Goal: Task Accomplishment & Management: Use online tool/utility

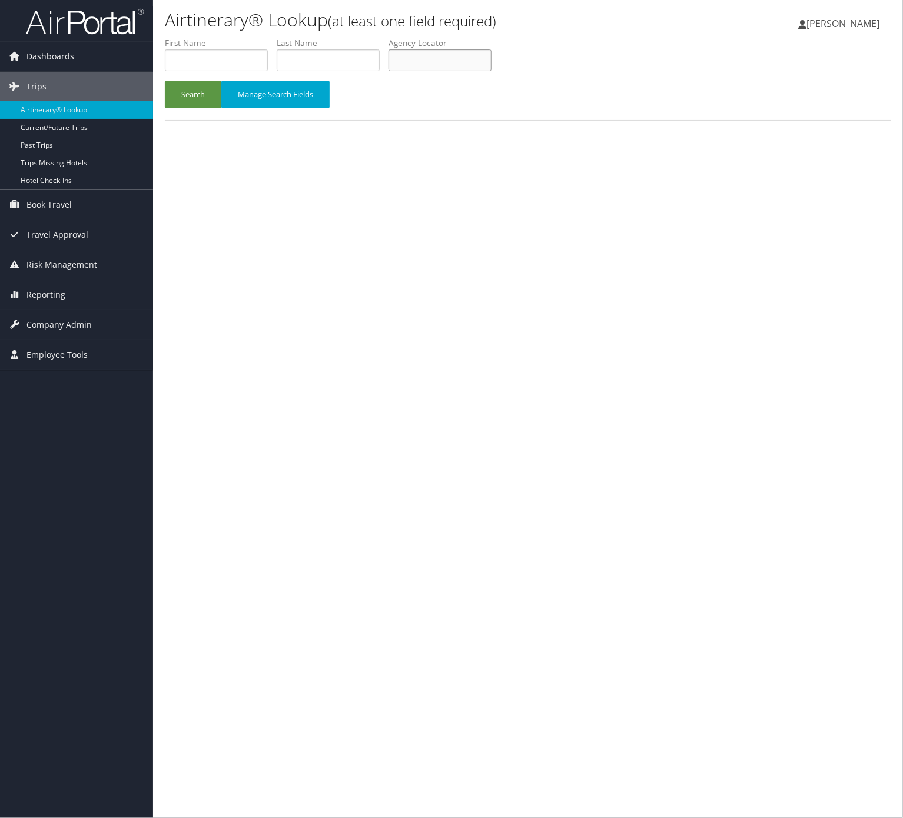
click at [480, 69] on input "text" at bounding box center [439, 60] width 103 height 22
paste input "KGEDCD"
click at [165, 81] on button "Search" at bounding box center [193, 95] width 56 height 28
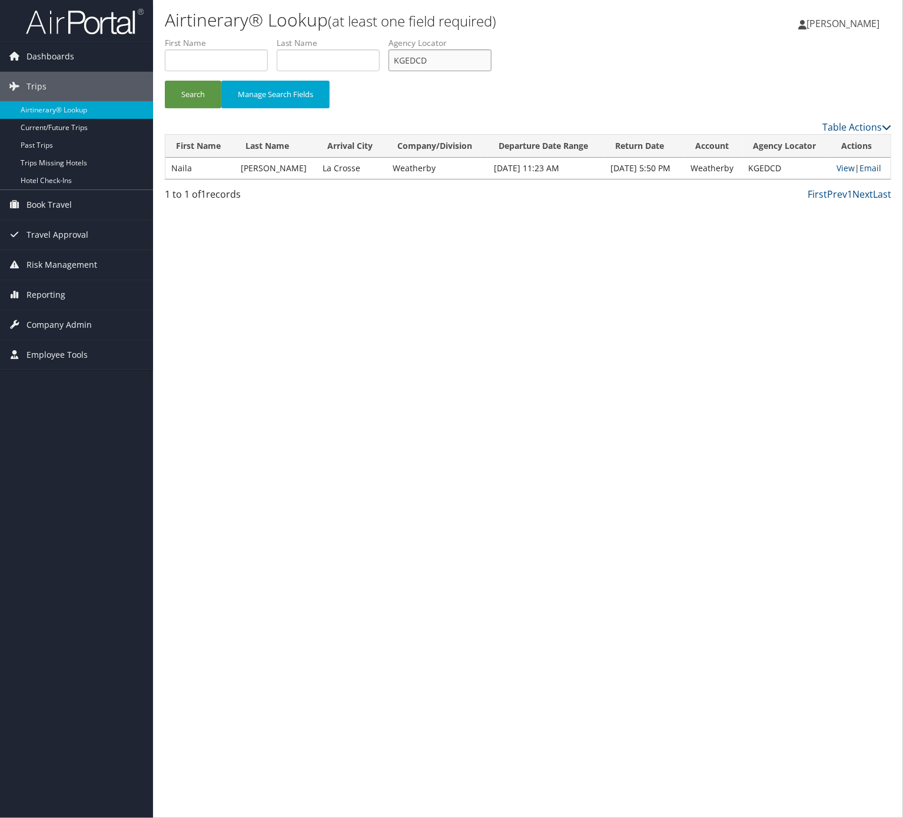
click at [433, 64] on input "KGEDCD" at bounding box center [439, 60] width 103 height 22
paste input "DPKIEA"
type input "DPKIEA"
click at [207, 97] on button "Search" at bounding box center [193, 95] width 56 height 28
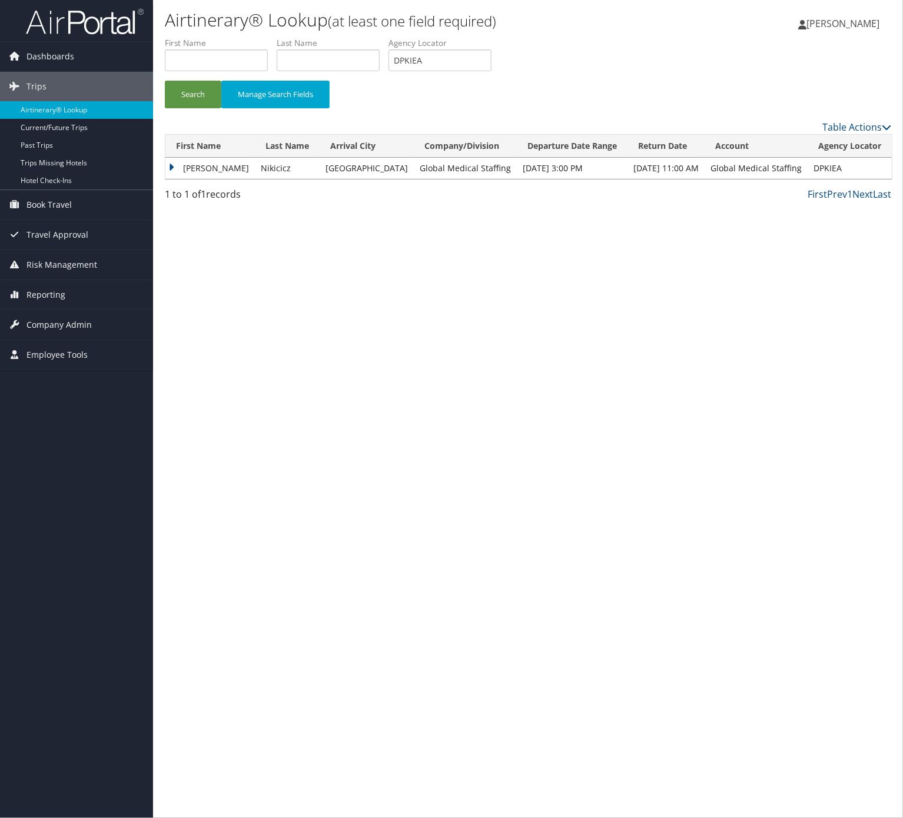
click at [255, 174] on td "Nikicicz" at bounding box center [287, 168] width 65 height 21
click at [207, 167] on td "Henry" at bounding box center [209, 168] width 89 height 21
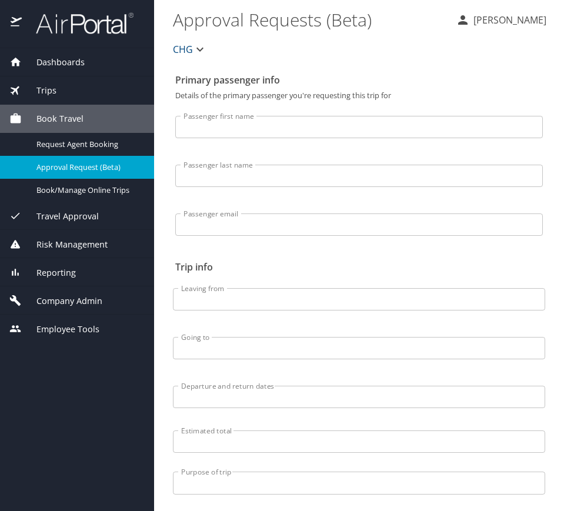
click at [72, 95] on div "Trips" at bounding box center [76, 90] width 135 height 13
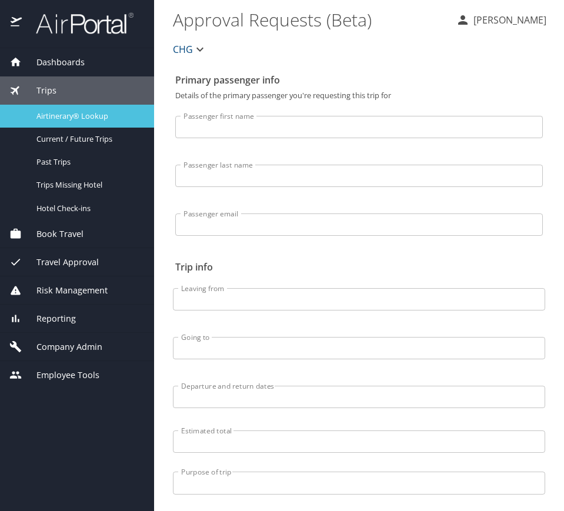
click at [102, 109] on div "Airtinerary® Lookup" at bounding box center [76, 116] width 135 height 14
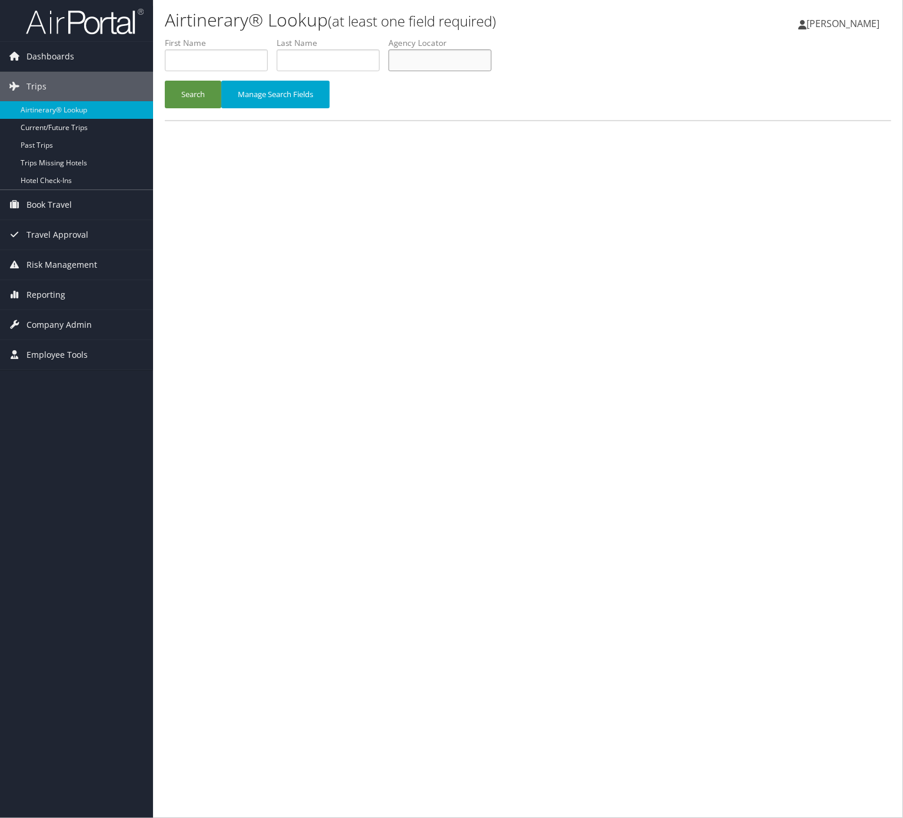
drag, startPoint x: 444, startPoint y: 59, endPoint x: 438, endPoint y: 64, distance: 8.0
click at [444, 58] on input "text" at bounding box center [439, 60] width 103 height 22
paste input "IHHJMH"
type input "IHHJMH"
click at [191, 95] on button "Search" at bounding box center [193, 95] width 56 height 28
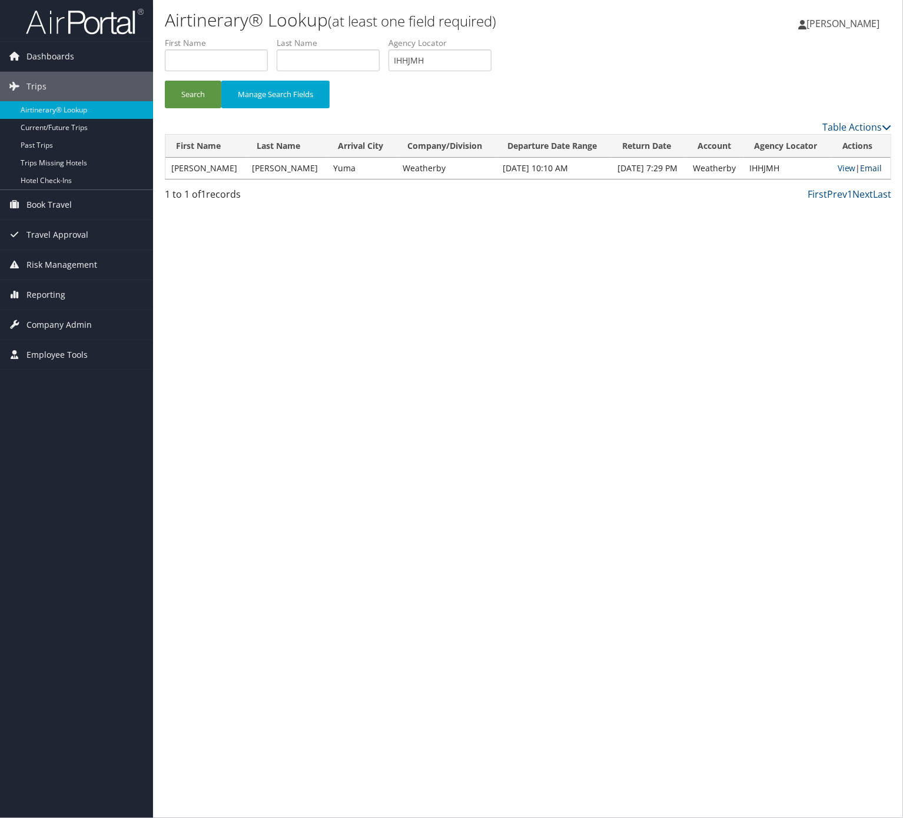
click at [868, 161] on td "View | Email" at bounding box center [860, 168] width 59 height 21
click at [862, 171] on link "Email" at bounding box center [871, 167] width 22 height 11
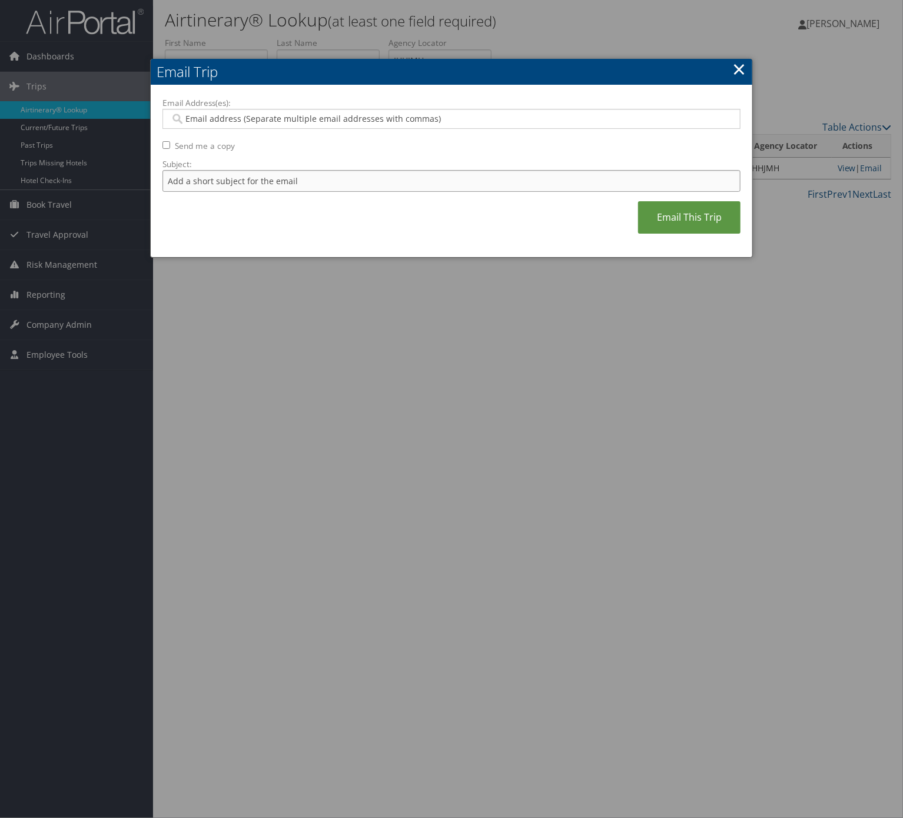
click at [364, 192] on input "Subject:" at bounding box center [451, 181] width 578 height 22
click at [342, 178] on input "Itinerary Change. Please see notes in TR-748126" at bounding box center [451, 181] width 578 height 22
paste input "812"
type input "Itinerary Change. Please see notes in TR-748812"
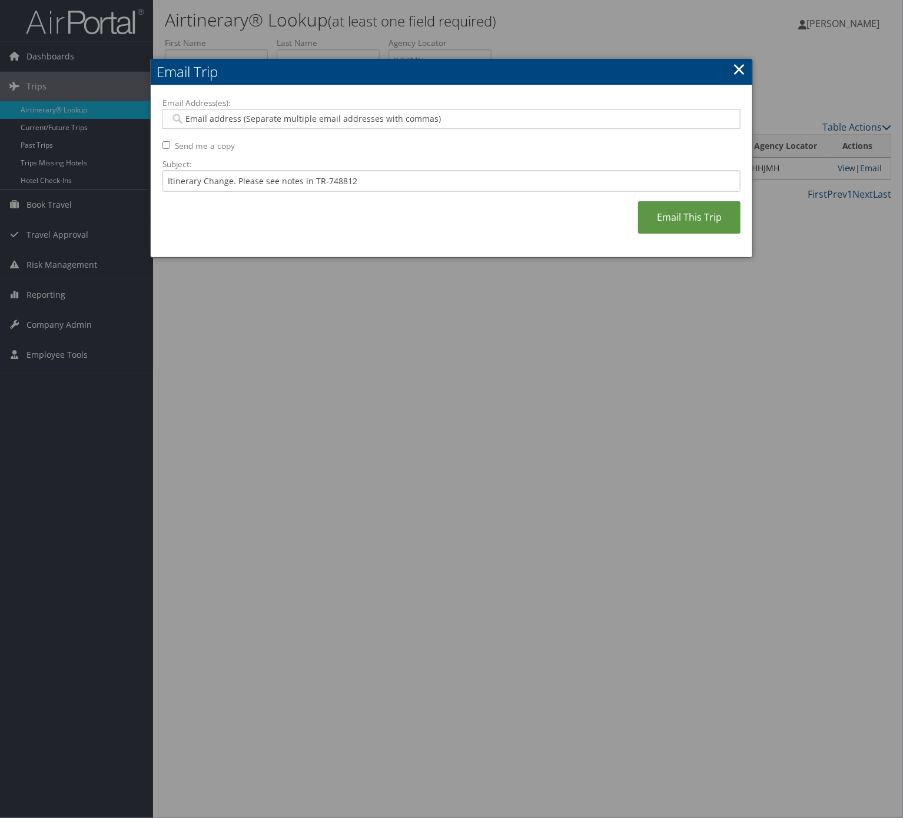
click at [332, 123] on input "Email Address(es):" at bounding box center [450, 119] width 560 height 12
type input "el"
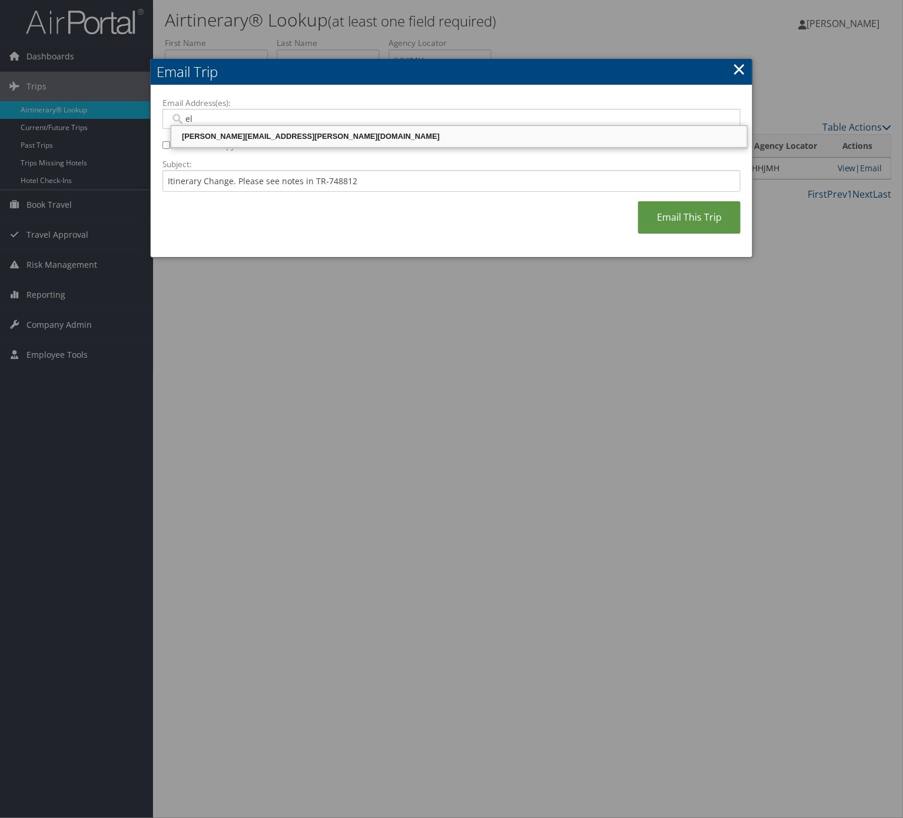
click at [311, 131] on div "eli.hidalgo@weatherbyhealthcare.com" at bounding box center [459, 137] width 572 height 12
type input "eli.hidalgo@weatherbyhealthcare.com"
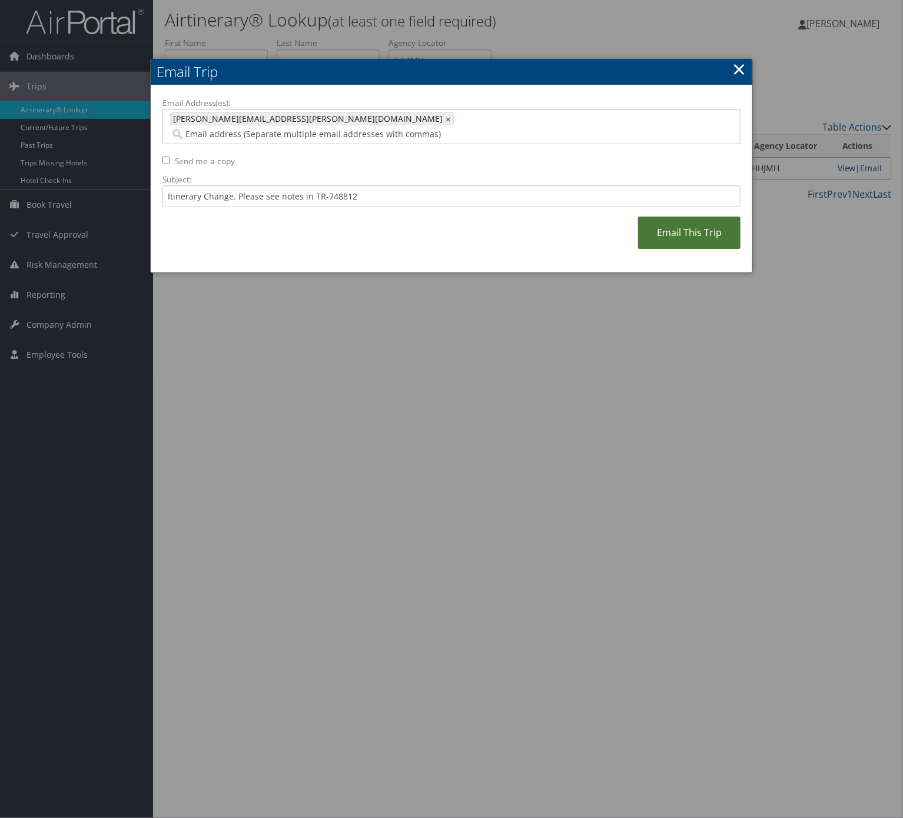
click at [691, 220] on link "Email This Trip" at bounding box center [689, 233] width 102 height 32
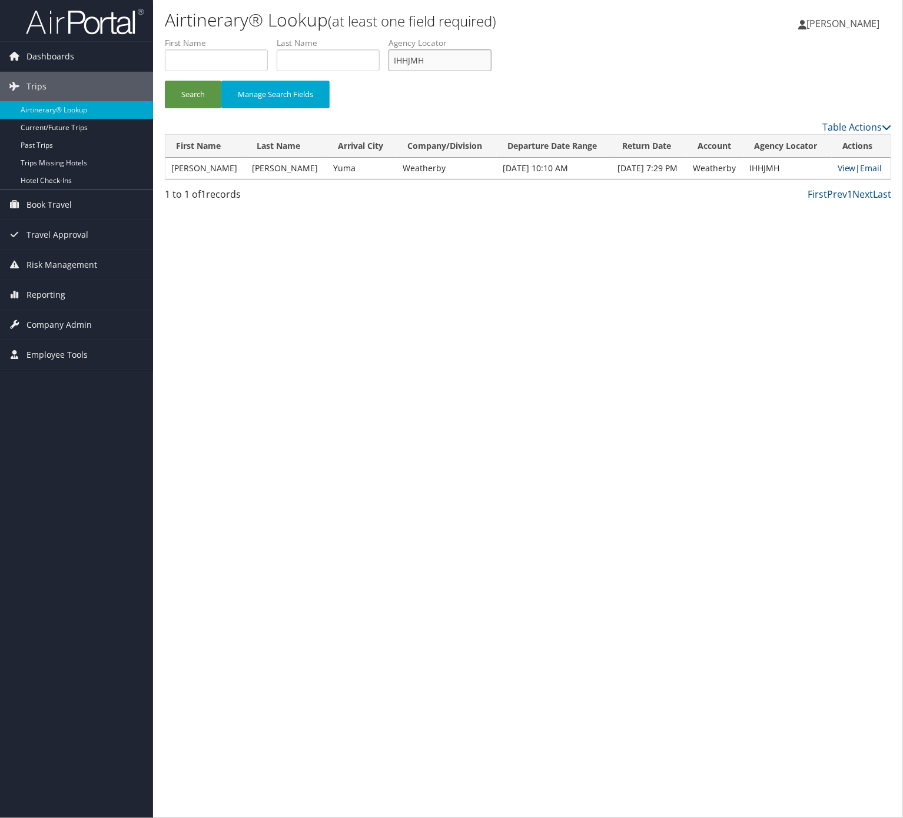
click at [490, 58] on input "IHHJMH" at bounding box center [439, 60] width 103 height 22
paste input "WIKGCG"
type input "WIKGCG"
click at [165, 81] on button "Search" at bounding box center [193, 95] width 56 height 28
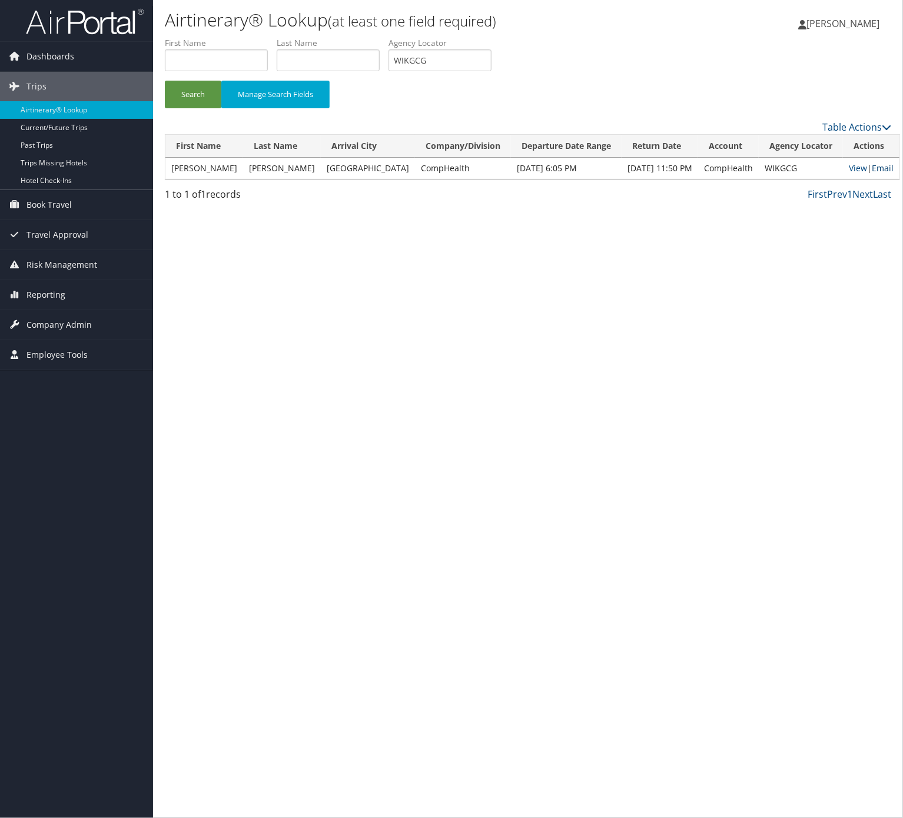
click at [876, 164] on link "Email" at bounding box center [882, 167] width 22 height 11
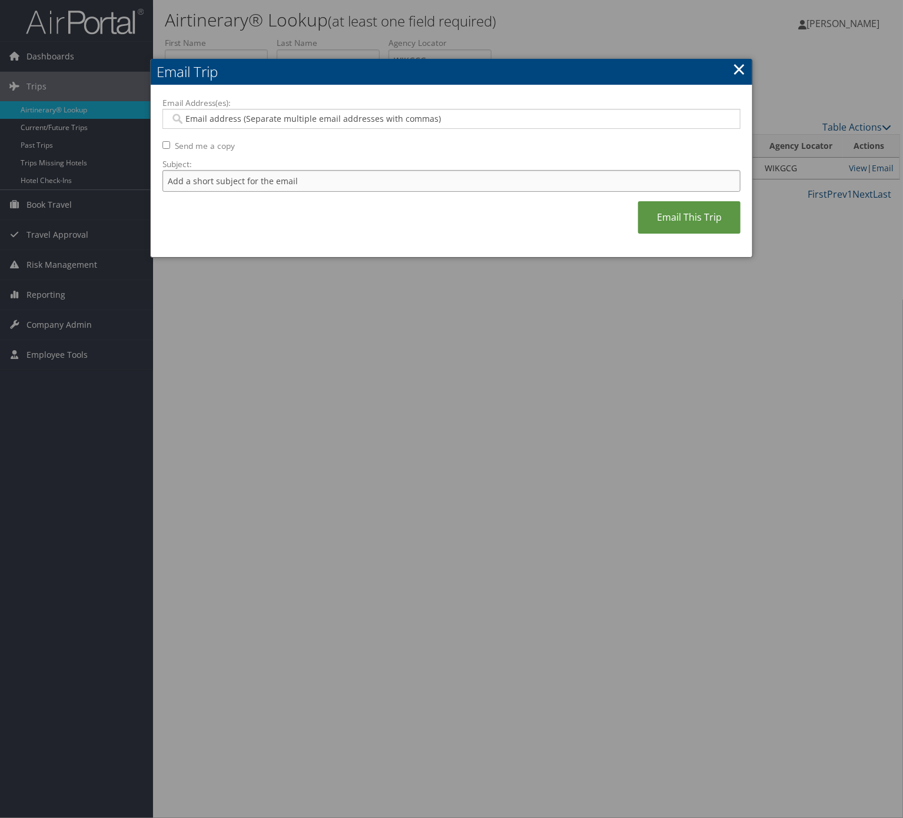
click at [277, 175] on input "Subject:" at bounding box center [451, 181] width 578 height 22
click at [349, 181] on input "Itinerary Change. Please see notes in TR-733167" at bounding box center [451, 181] width 578 height 22
paste input "54031"
type input "Itinerary Change. Please see notes in TR-754031"
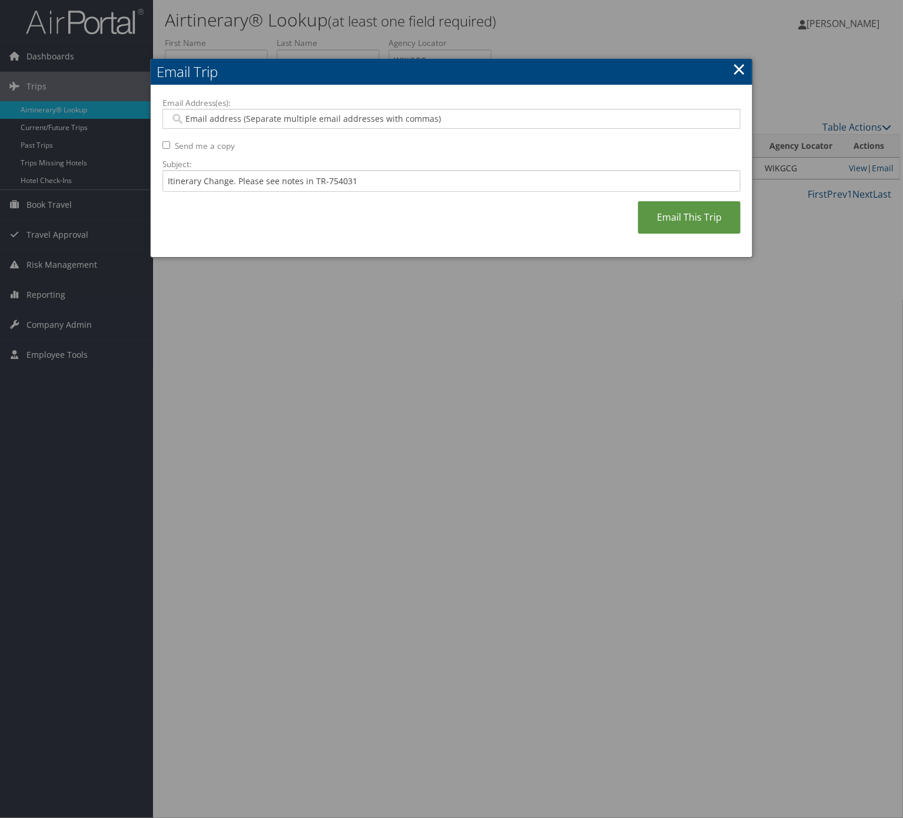
click at [322, 114] on input "Email Address(es):" at bounding box center [450, 119] width 560 height 12
type input "ruth"
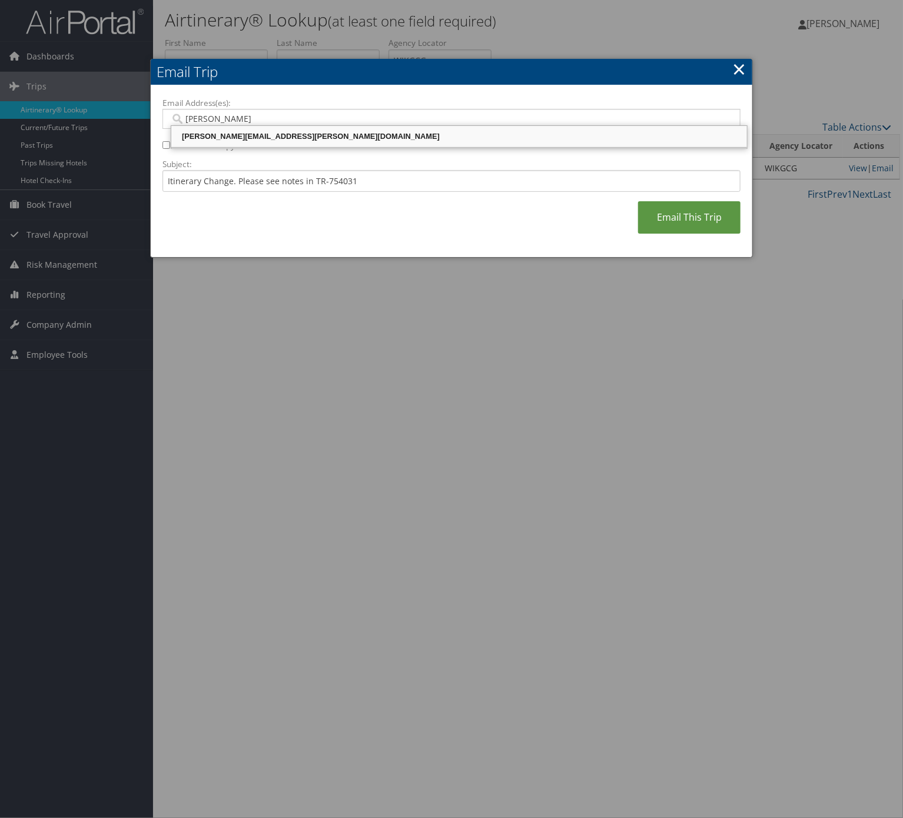
click at [334, 132] on div "ruth.dixon@comphealth.com" at bounding box center [459, 137] width 572 height 12
type input "ruth.dixon@comphealth.com"
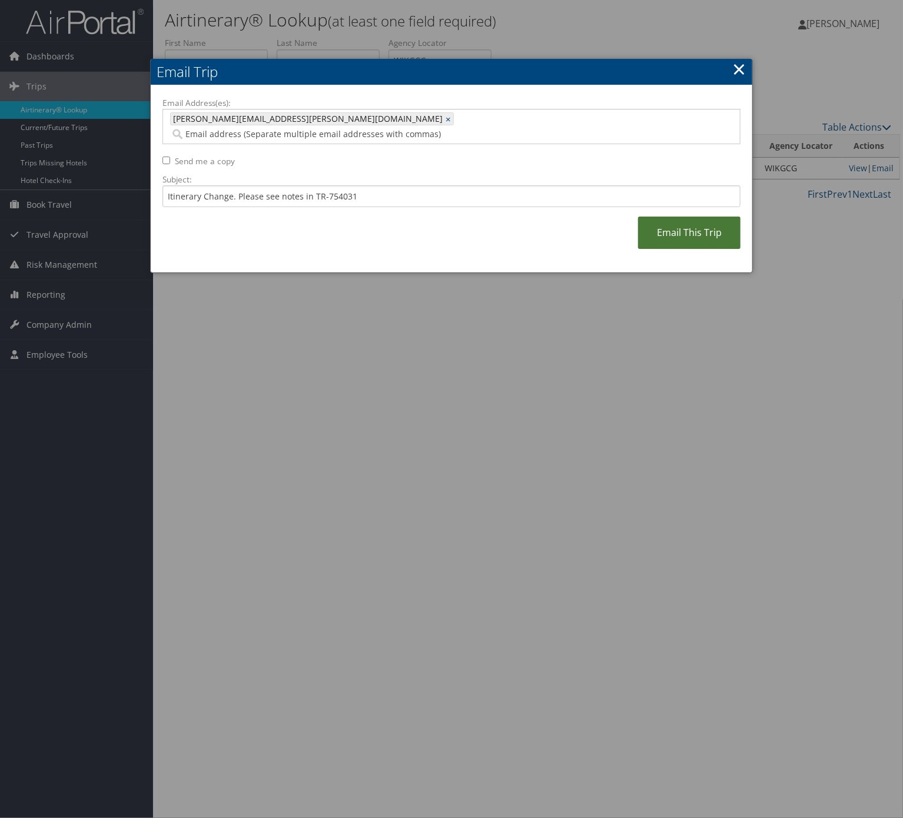
click at [685, 217] on link "Email This Trip" at bounding box center [689, 233] width 102 height 32
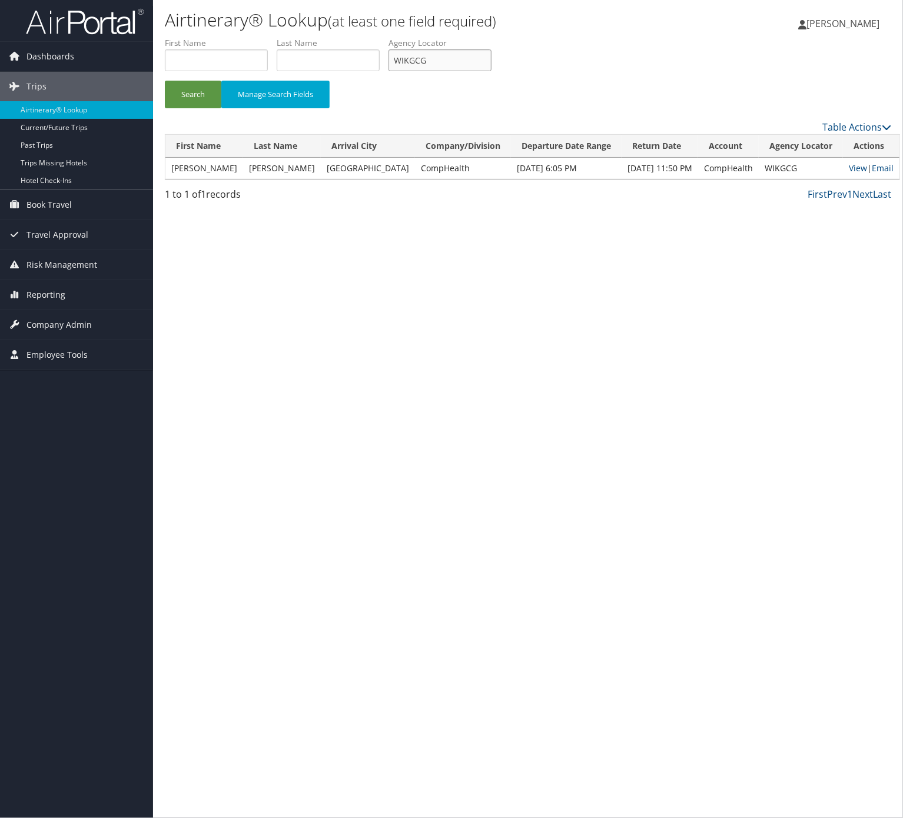
click at [465, 53] on input "WIKGCG" at bounding box center [439, 60] width 103 height 22
click at [465, 52] on input "WIKGCG" at bounding box center [439, 60] width 103 height 22
paste input "KXOZWV"
type input "KXOZWV"
click at [165, 81] on button "Search" at bounding box center [193, 95] width 56 height 28
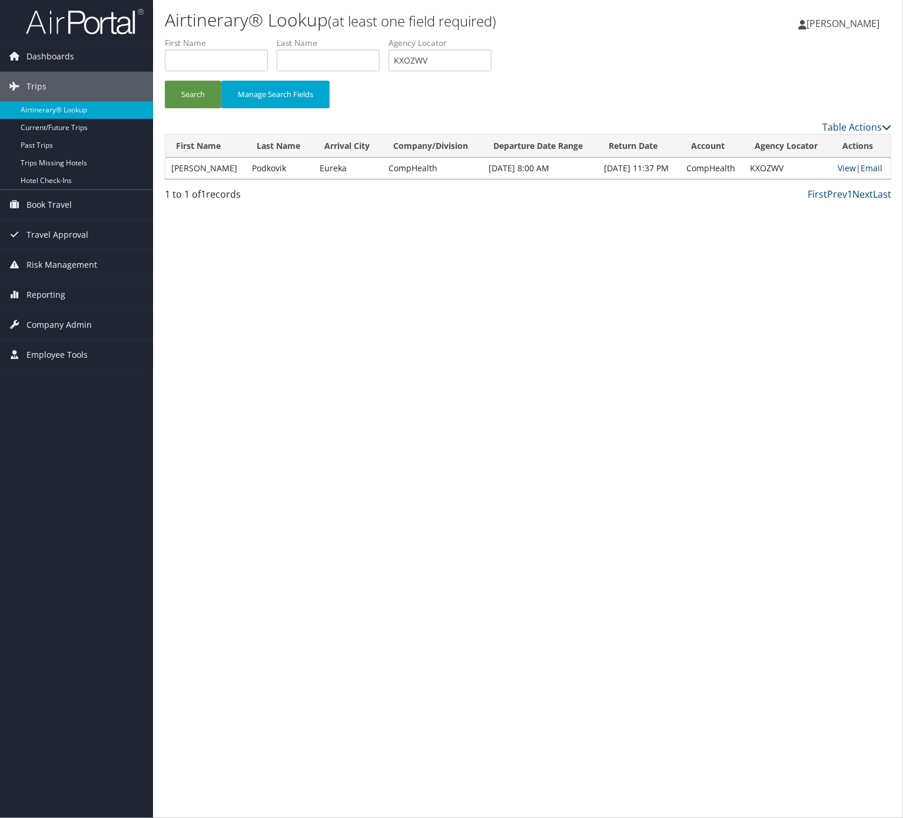
click at [876, 164] on link "Email" at bounding box center [871, 167] width 22 height 11
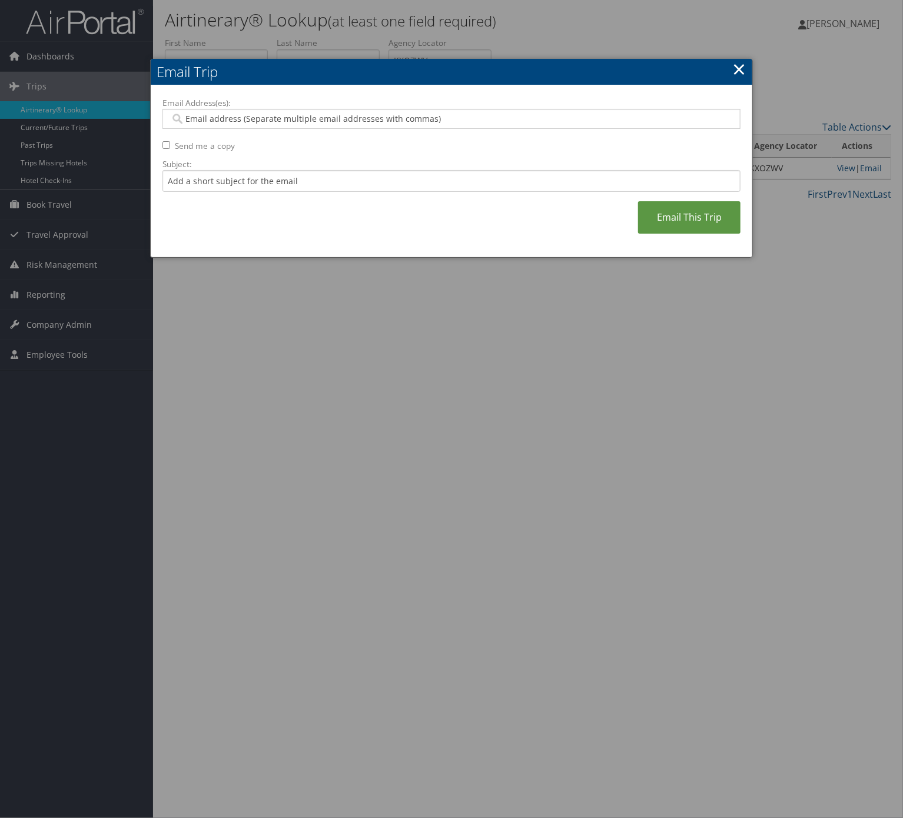
click at [732, 73] on link "×" at bounding box center [739, 69] width 14 height 24
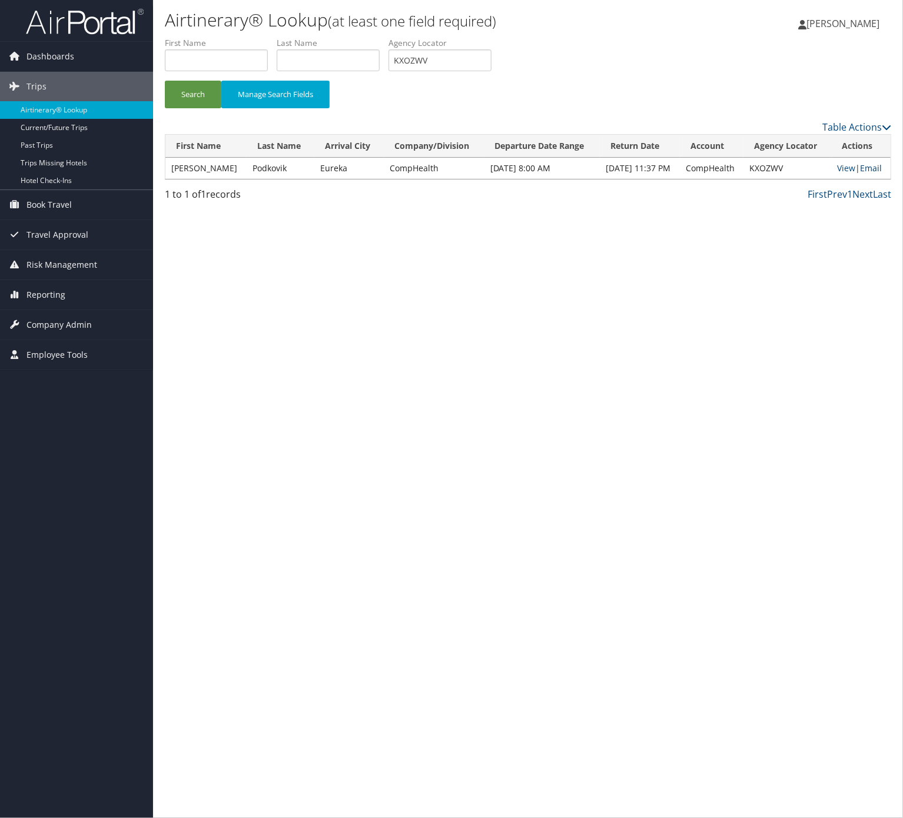
drag, startPoint x: 876, startPoint y: 164, endPoint x: 739, endPoint y: 99, distance: 151.4
click at [876, 164] on link "Email" at bounding box center [871, 167] width 22 height 11
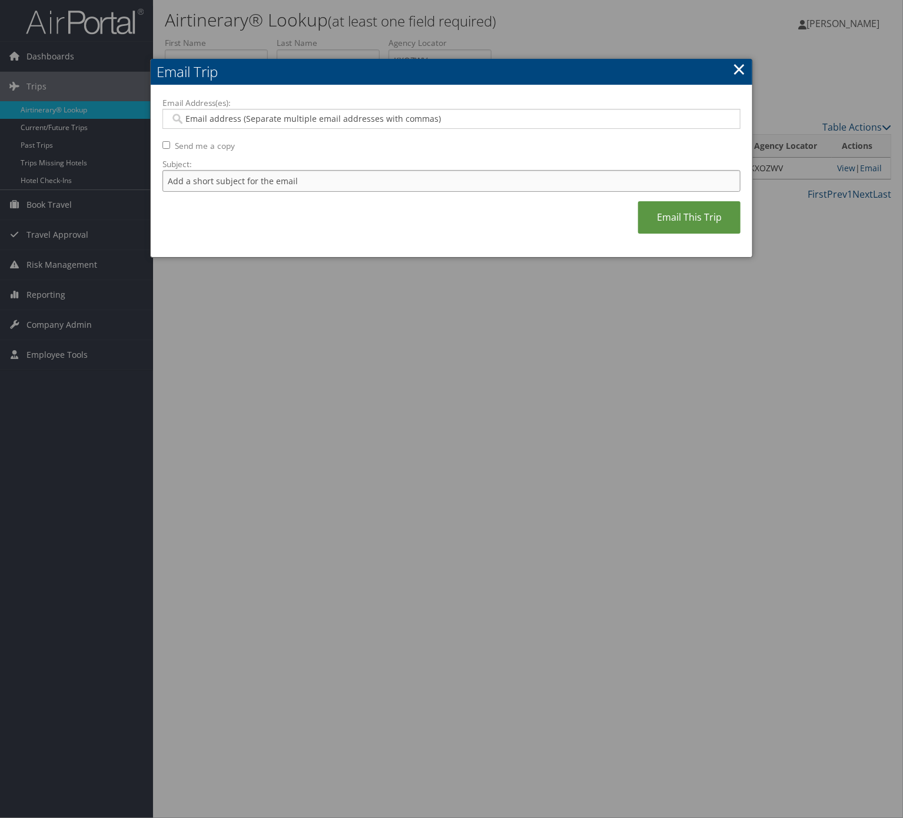
drag, startPoint x: 266, startPoint y: 182, endPoint x: 272, endPoint y: 192, distance: 11.1
click at [266, 183] on input "Subject:" at bounding box center [451, 181] width 578 height 22
click at [335, 181] on input "Itinerary Change. Please see notes in TR-733167" at bounding box center [451, 181] width 578 height 22
paste input "50519"
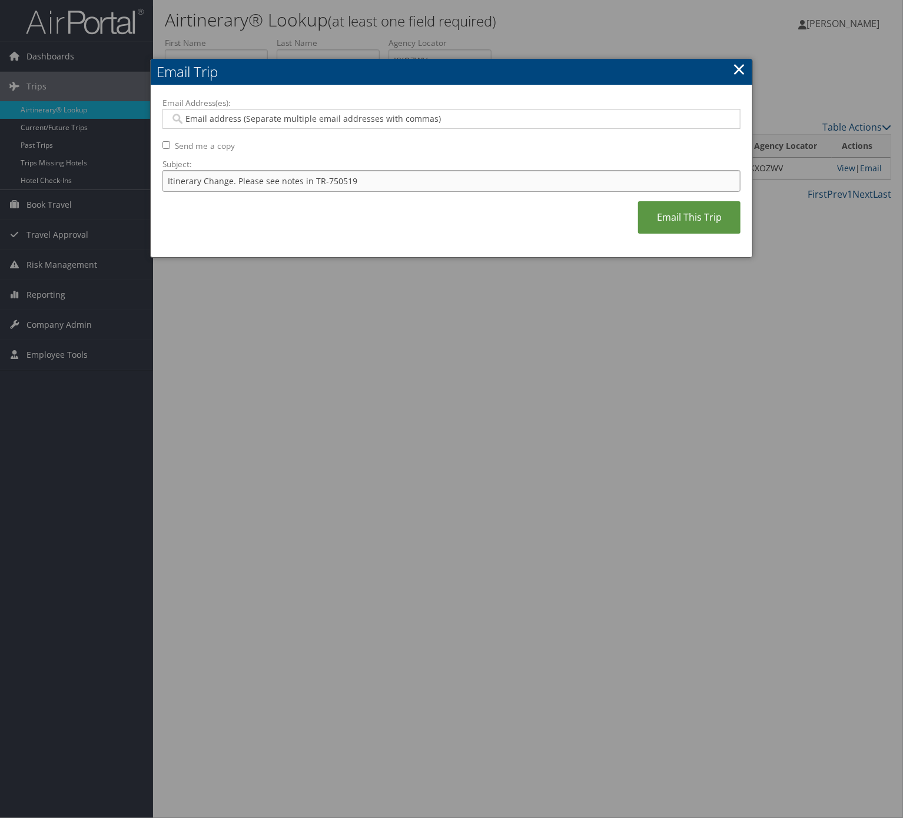
type input "Itinerary Change. Please see notes in TR-750519"
click at [330, 112] on div at bounding box center [451, 119] width 578 height 20
type input "si"
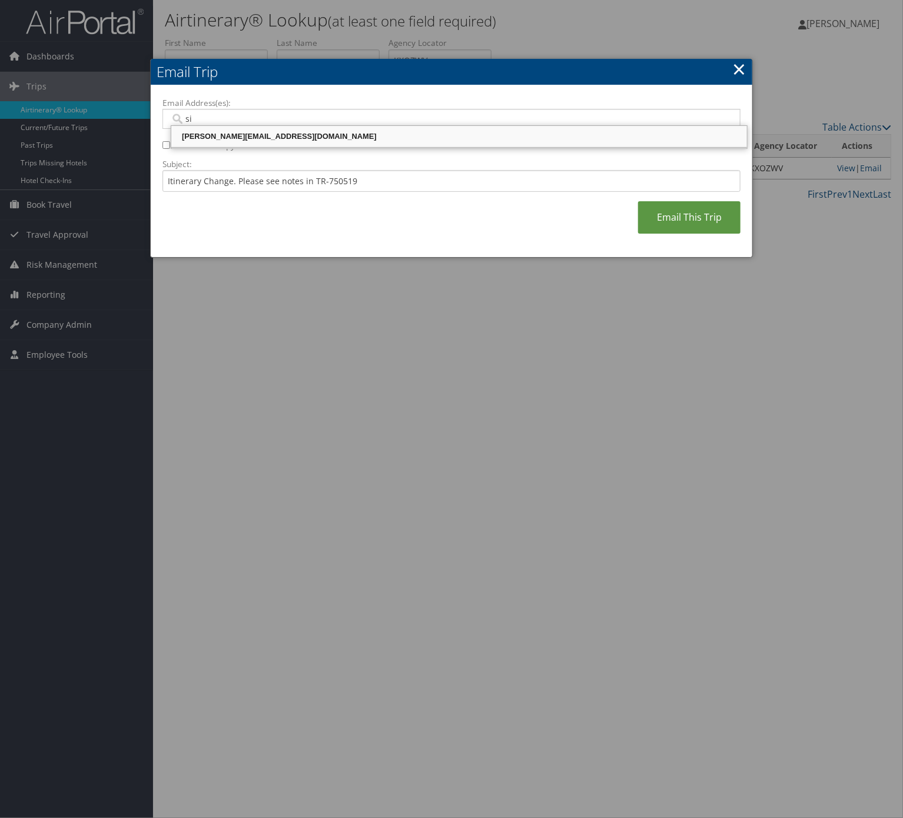
click at [316, 142] on div "silvana.cuaira@comphealth.com" at bounding box center [459, 137] width 572 height 12
type input "silvana.cuaira@comphealth.com"
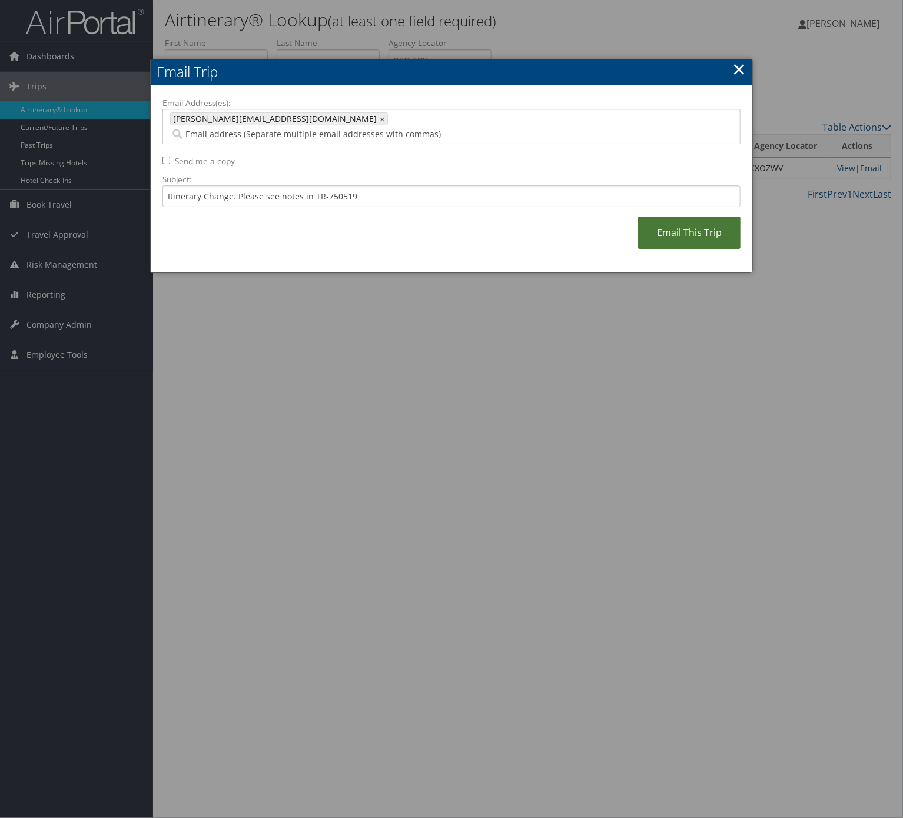
click at [652, 221] on link "Email This Trip" at bounding box center [689, 233] width 102 height 32
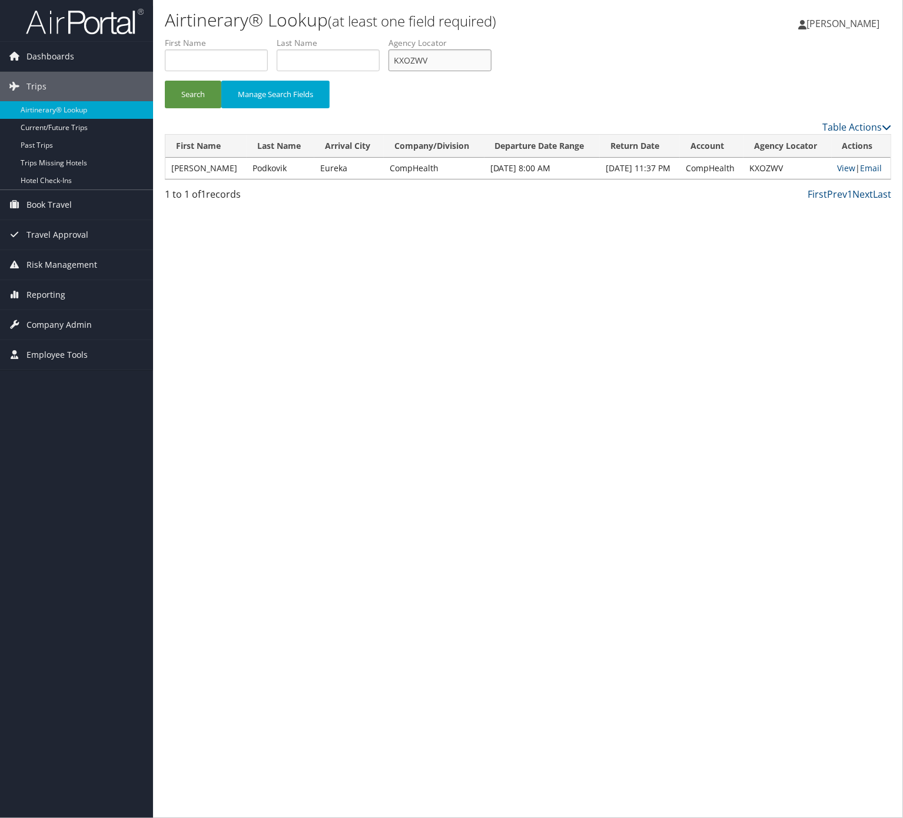
click at [487, 68] on input "KXOZWV" at bounding box center [439, 60] width 103 height 22
paste input "LNJNVK"
click at [165, 81] on button "Search" at bounding box center [193, 95] width 56 height 28
click at [451, 61] on input "LNJNVK" at bounding box center [439, 60] width 103 height 22
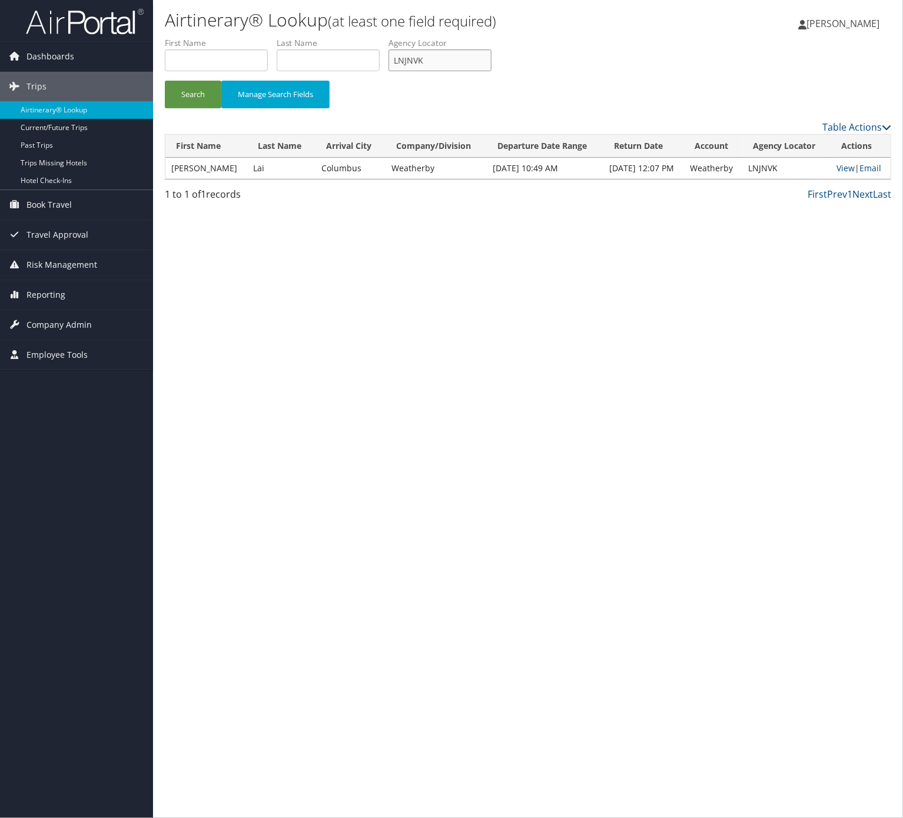
click at [451, 61] on input "LNJNVK" at bounding box center [439, 60] width 103 height 22
paste input "SGYUTE"
type input "SGYUTE"
click at [181, 92] on button "Search" at bounding box center [193, 95] width 56 height 28
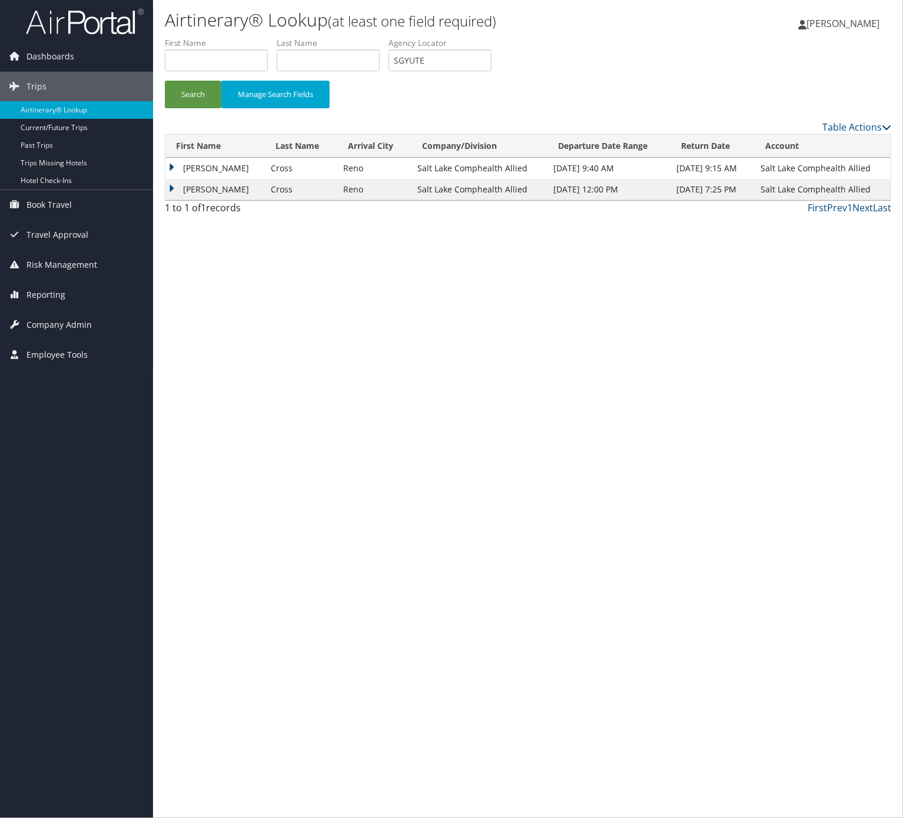
click at [181, 164] on td "Mary" at bounding box center [214, 168] width 99 height 21
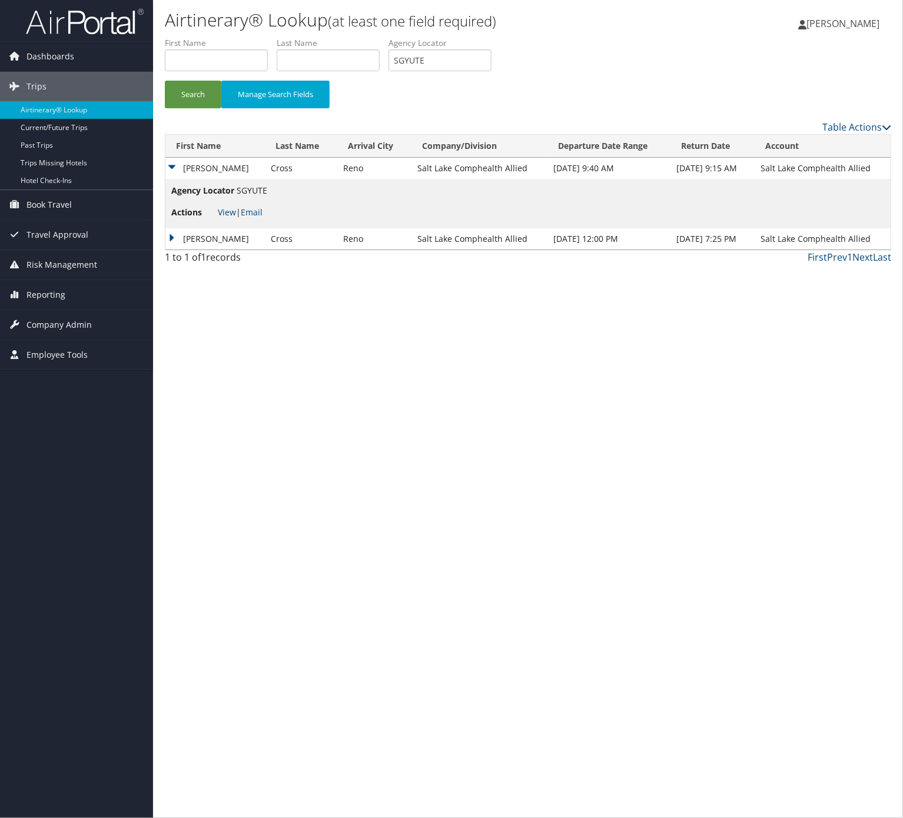
click at [191, 244] on td "Mary" at bounding box center [214, 238] width 99 height 21
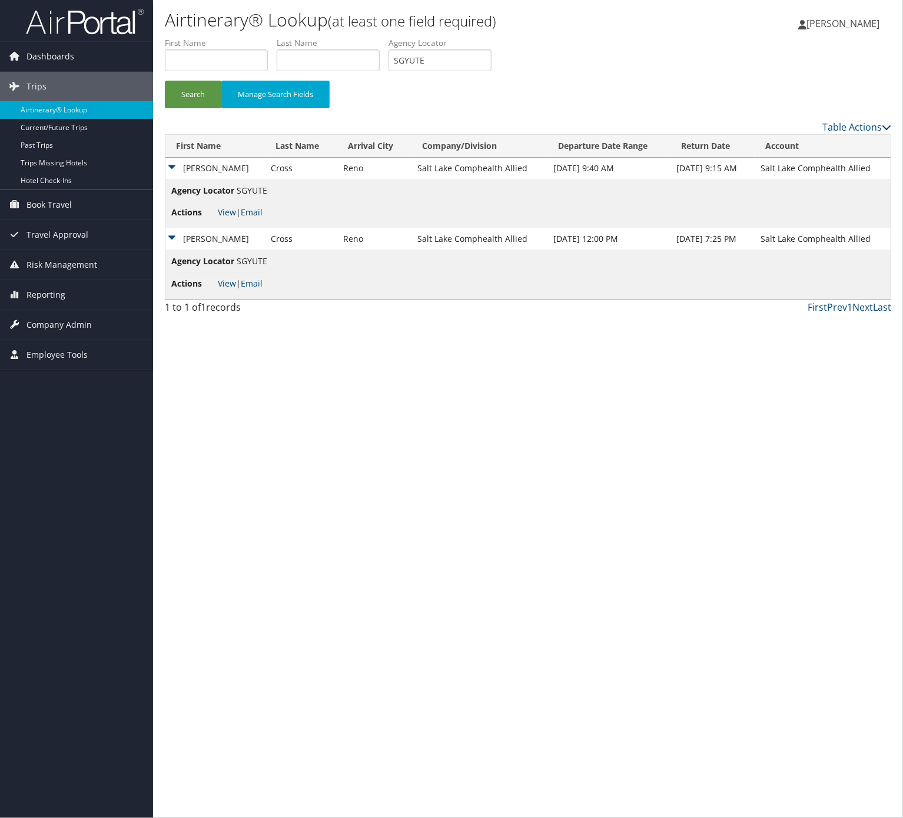
click at [255, 208] on link "Email" at bounding box center [252, 212] width 22 height 11
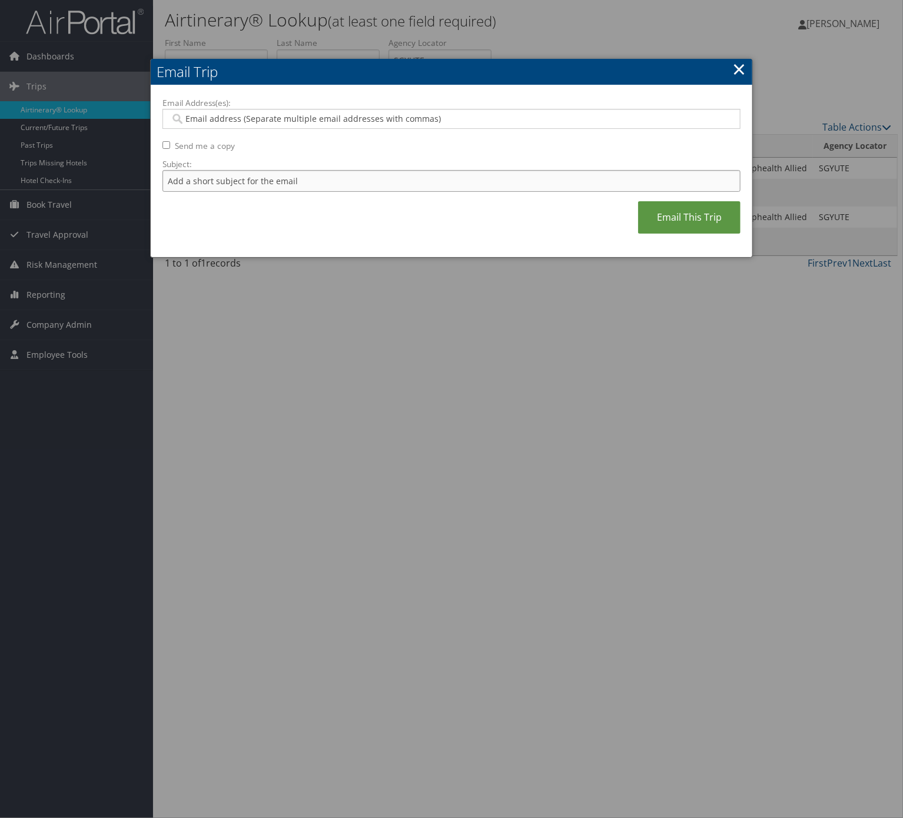
click at [259, 183] on input "Subject:" at bounding box center [451, 181] width 578 height 22
click at [333, 168] on label "Subject:" at bounding box center [451, 164] width 578 height 12
click at [333, 170] on input "Itinerary Change. Please see notes in TR-733167" at bounding box center [451, 181] width 578 height 22
click at [335, 174] on input "Itinerary Change. Please see notes in TR-733167" at bounding box center [451, 181] width 578 height 22
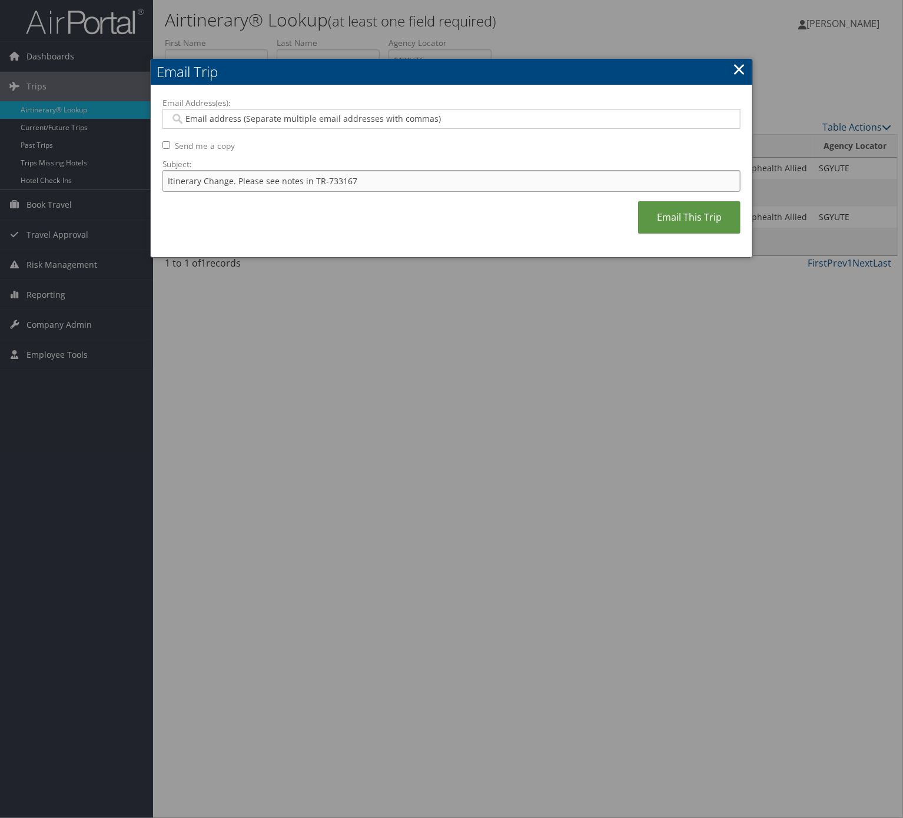
paste input "266"
type input "Itinerary Change. Please see notes in TR-733266"
click at [307, 109] on div at bounding box center [451, 119] width 578 height 20
type input "gen"
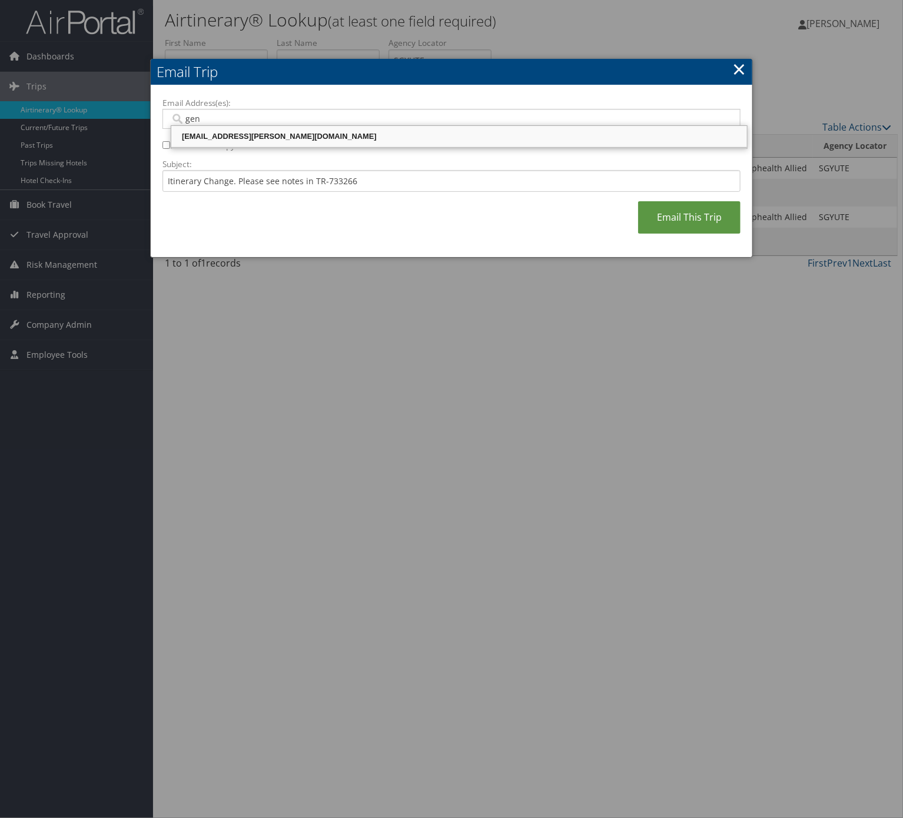
click at [294, 145] on div "genna.cialone@comphealth.com" at bounding box center [459, 137] width 572 height 18
type input "genna.cialone@comphealth.com"
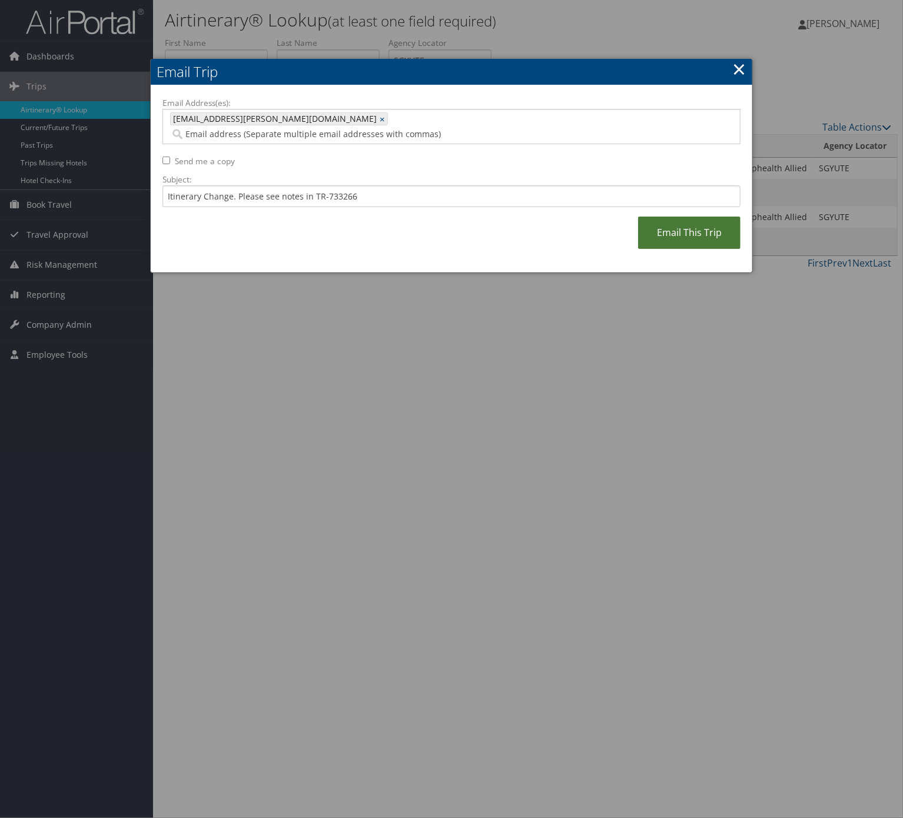
click at [666, 222] on link "Email This Trip" at bounding box center [689, 233] width 102 height 32
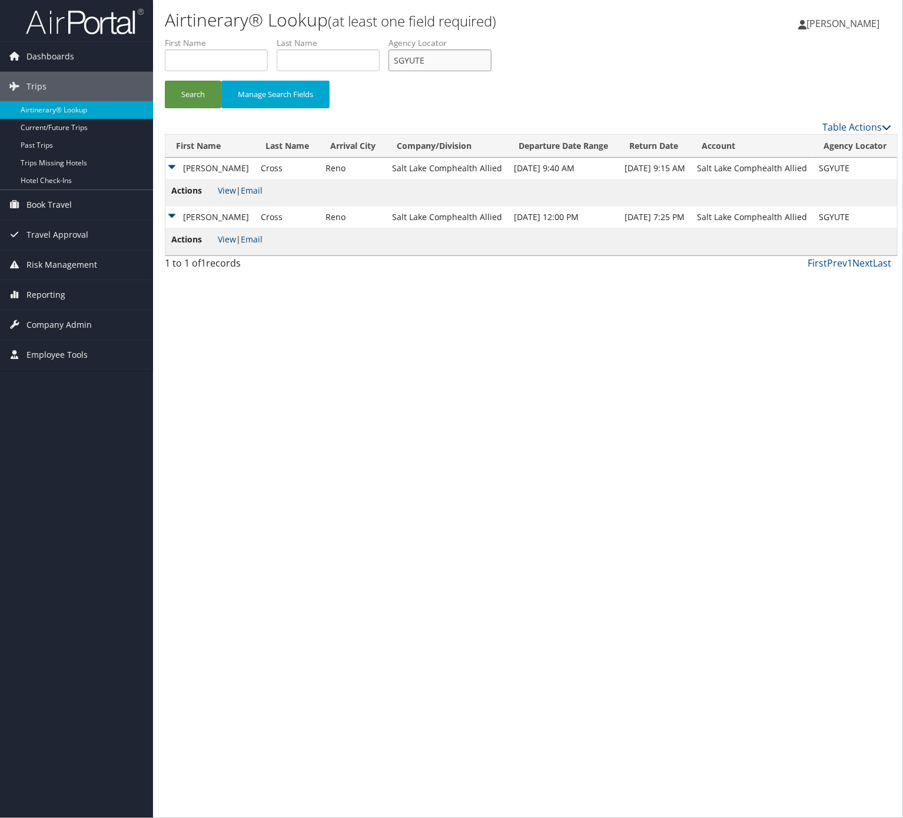
click at [491, 56] on input "SGYUTE" at bounding box center [439, 60] width 103 height 22
paste input "GUVRLD"
click at [185, 101] on button "Search" at bounding box center [193, 95] width 56 height 28
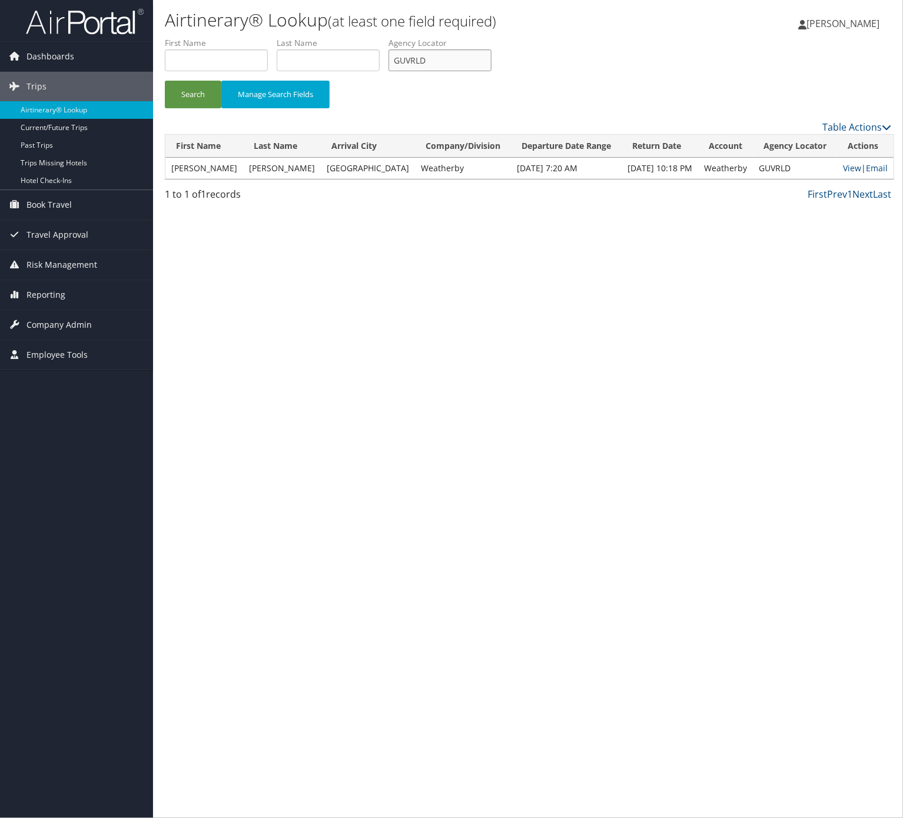
click at [431, 61] on input "GUVRLD" at bounding box center [439, 60] width 103 height 22
paste input "IKXZDP"
type input "IKXZDP"
click at [203, 91] on button "Search" at bounding box center [193, 95] width 56 height 28
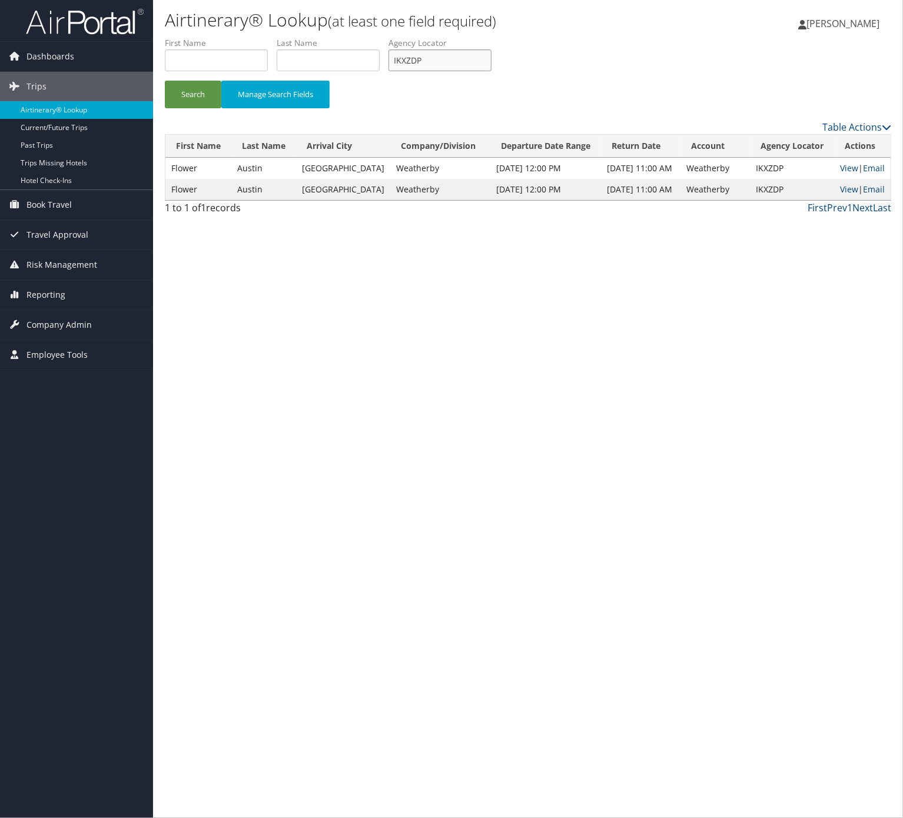
click at [452, 64] on input "IKXZDP" at bounding box center [439, 60] width 103 height 22
click at [873, 164] on link "Email" at bounding box center [874, 167] width 22 height 11
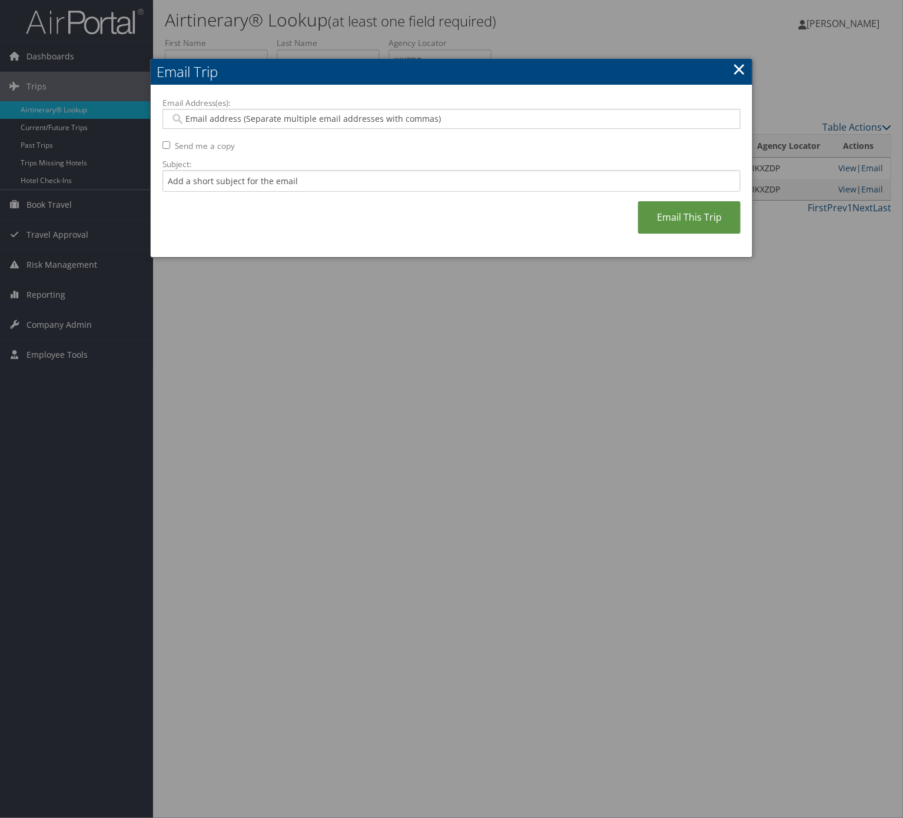
click at [291, 170] on label "Subject:" at bounding box center [451, 164] width 578 height 12
click at [291, 170] on input "Subject:" at bounding box center [451, 181] width 578 height 22
drag, startPoint x: 290, startPoint y: 185, endPoint x: 292, endPoint y: 192, distance: 8.2
click at [290, 185] on input "Subject:" at bounding box center [451, 181] width 578 height 22
click at [333, 179] on input "Itinerary Change. Please see notes in TR-733167" at bounding box center [451, 181] width 578 height 22
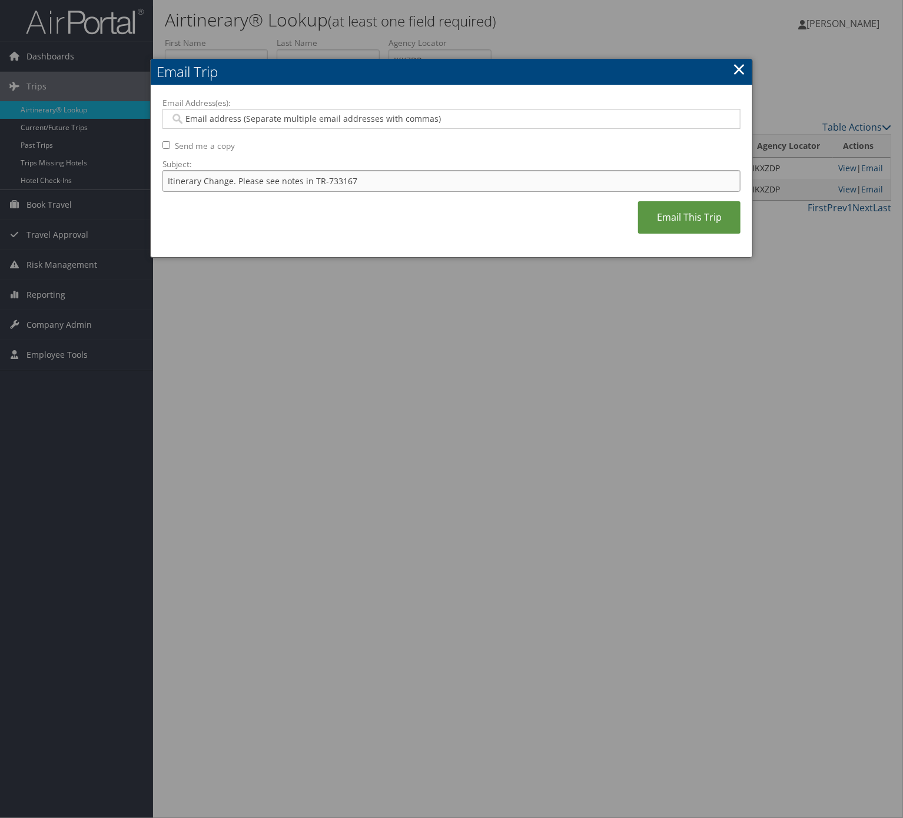
click at [333, 179] on input "Itinerary Change. Please see notes in TR-733167" at bounding box center [451, 181] width 578 height 22
paste input "47645"
type input "Itinerary Change. Please see notes in TR-747645"
click at [305, 107] on label "Email Address(es):" at bounding box center [451, 103] width 578 height 12
click at [305, 113] on input "Email Address(es):" at bounding box center [450, 119] width 560 height 12
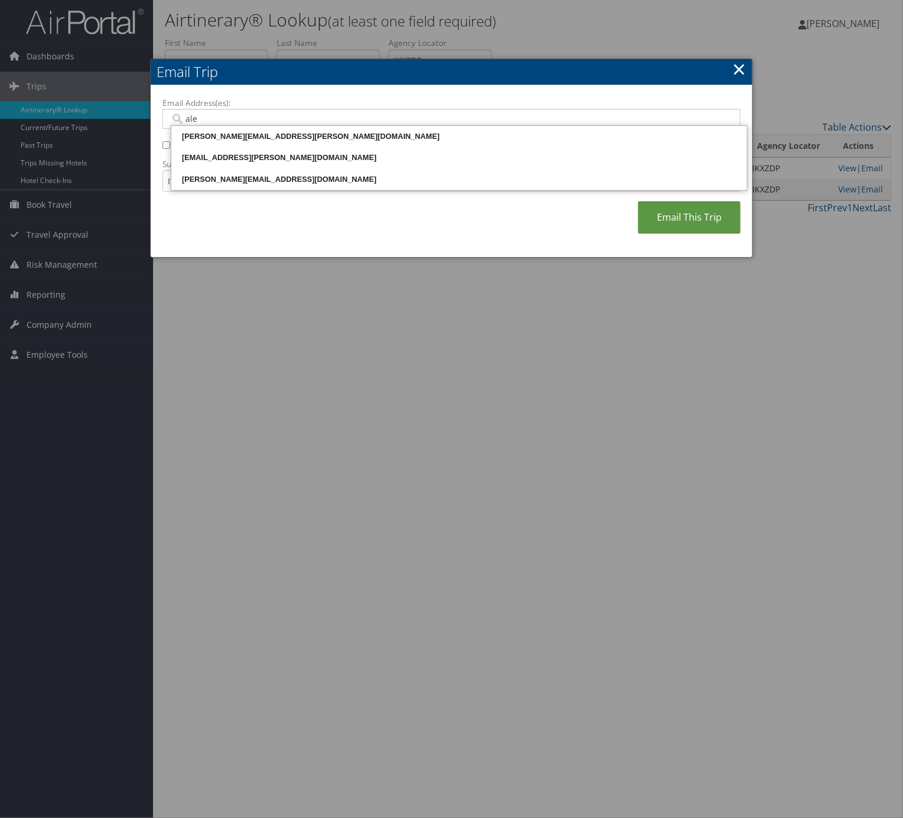
type input "alej"
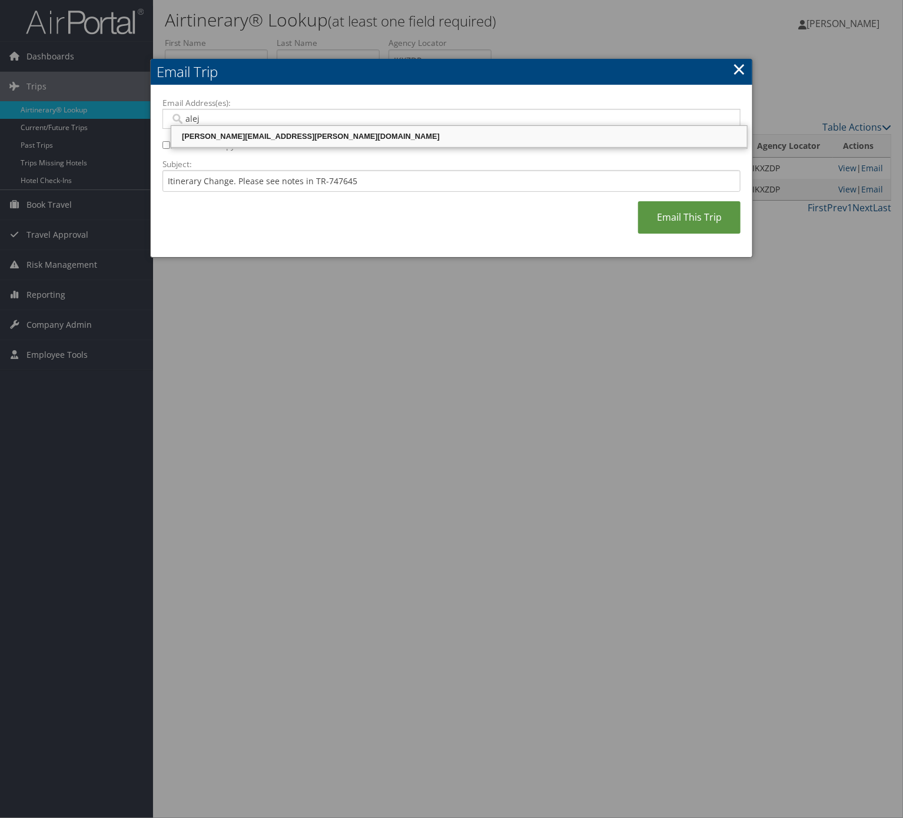
click at [291, 141] on div "alejandro.mirabal@weatherbyhealthcare.com" at bounding box center [459, 137] width 572 height 12
type input "alejandro.mirabal@weatherbyhealthcare.com"
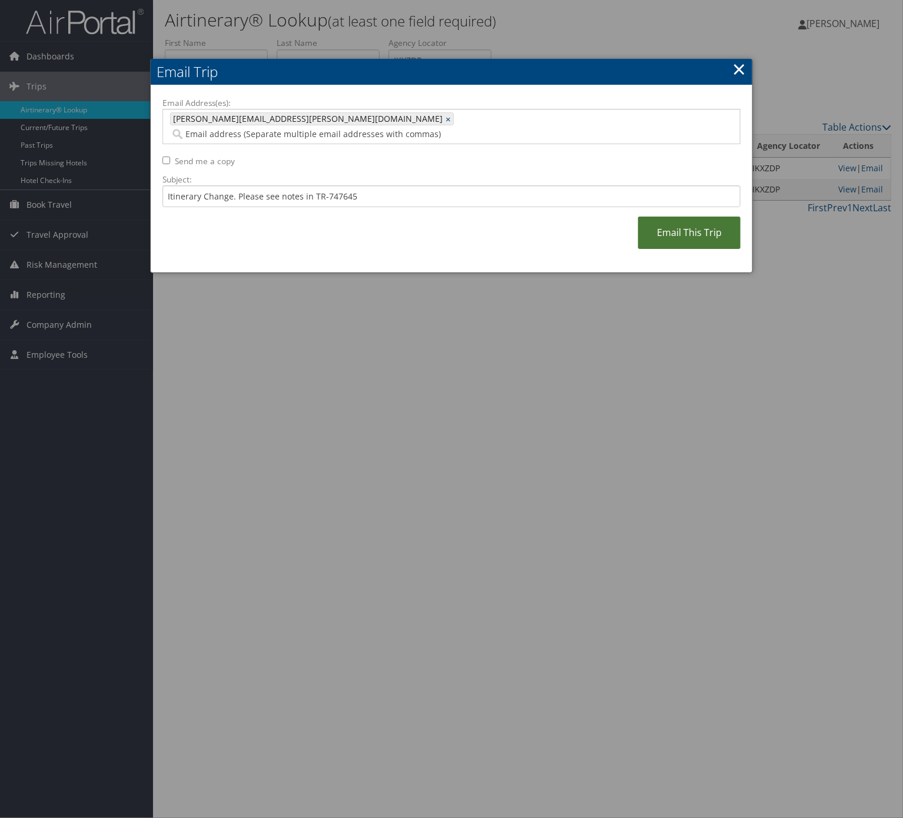
click at [678, 217] on link "Email This Trip" at bounding box center [689, 233] width 102 height 32
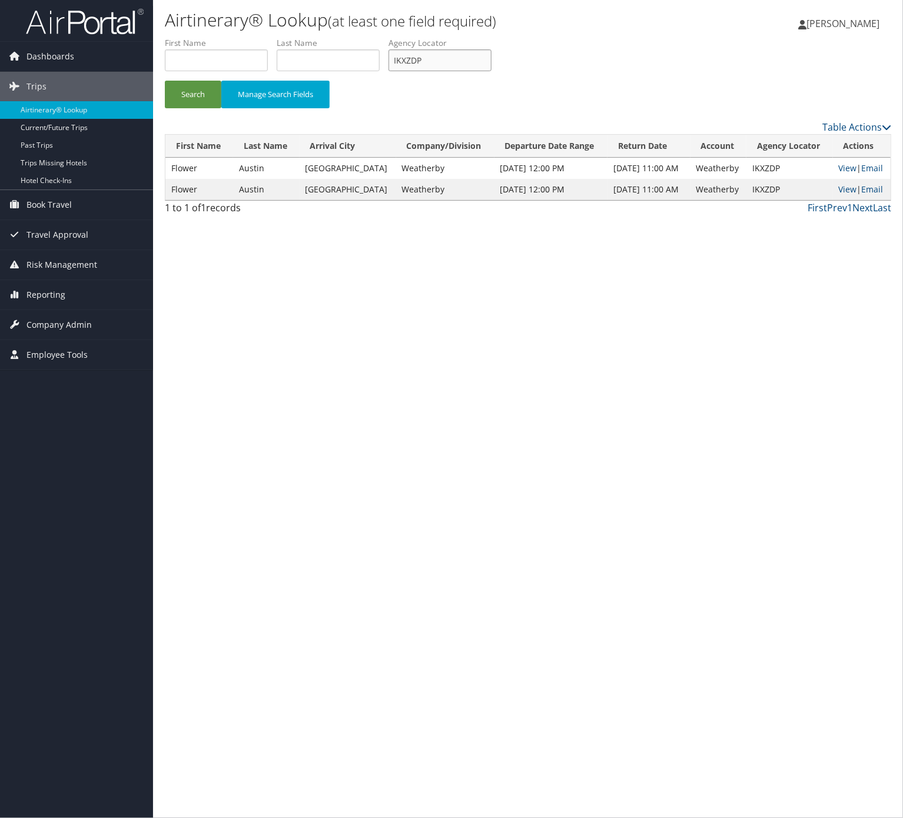
click at [459, 58] on input "IKXZDP" at bounding box center [439, 60] width 103 height 22
paste input "OUKINT"
type input "OUKINT"
click at [165, 87] on button "Search" at bounding box center [193, 95] width 56 height 28
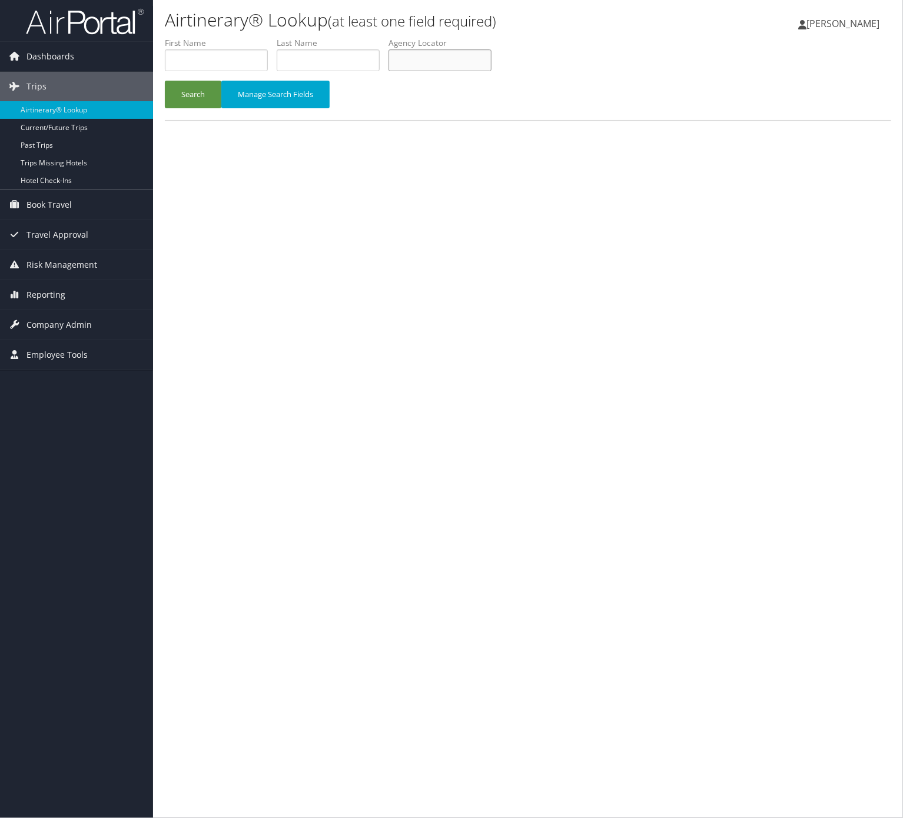
click at [443, 62] on input "text" at bounding box center [439, 60] width 103 height 22
paste input "IUOMUQ"
click at [215, 84] on button "Search" at bounding box center [193, 95] width 56 height 28
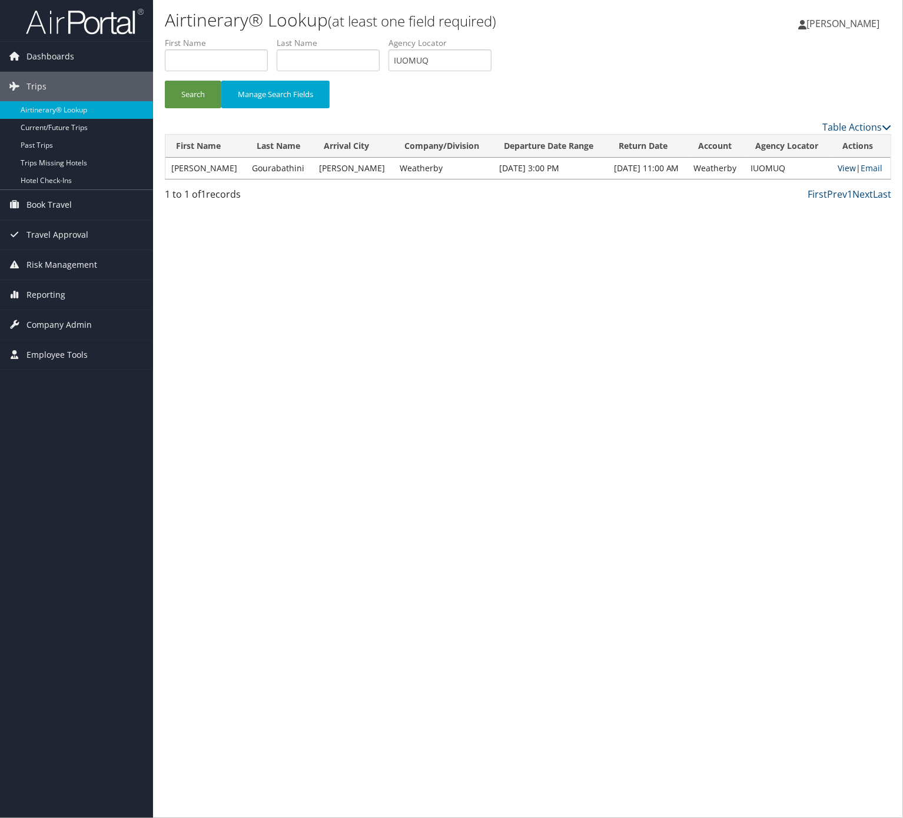
click at [838, 164] on link "View" at bounding box center [846, 167] width 18 height 11
click at [438, 60] on input "IUOMUQ" at bounding box center [439, 60] width 103 height 22
paste input "WQRTUI"
click at [187, 94] on button "Search" at bounding box center [193, 95] width 56 height 28
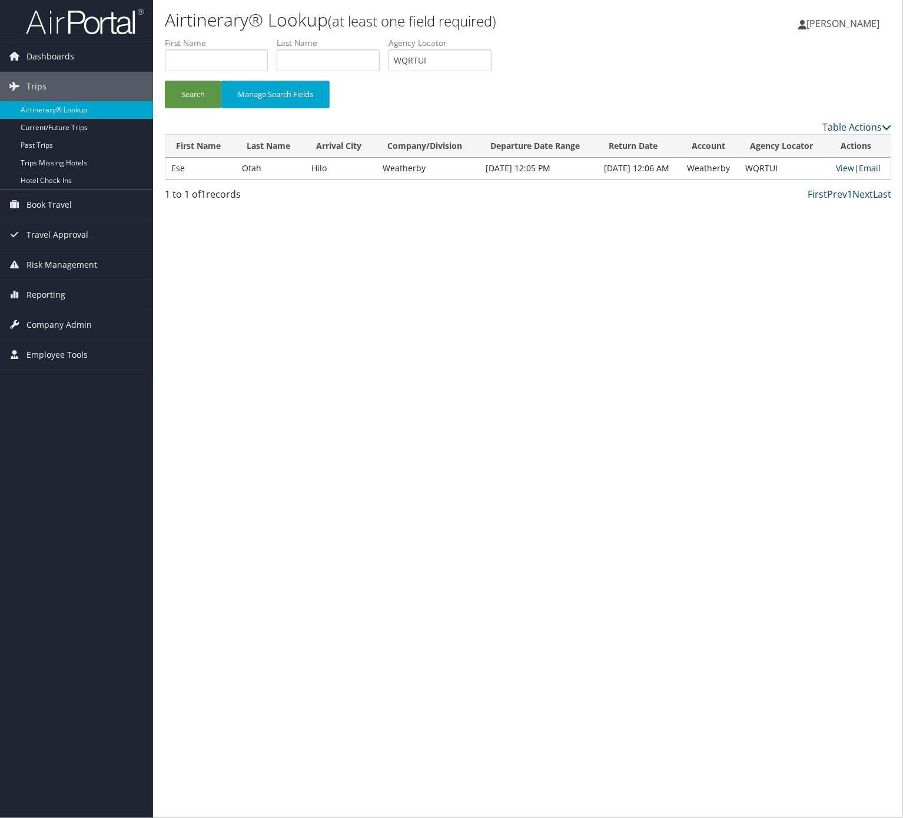
drag, startPoint x: 461, startPoint y: 41, endPoint x: 463, endPoint y: 57, distance: 16.0
click at [463, 52] on li "Agency Locator WQRTUI" at bounding box center [444, 58] width 112 height 43
click at [463, 57] on input "WQRTUI" at bounding box center [439, 60] width 103 height 22
paste input "CTFHVE"
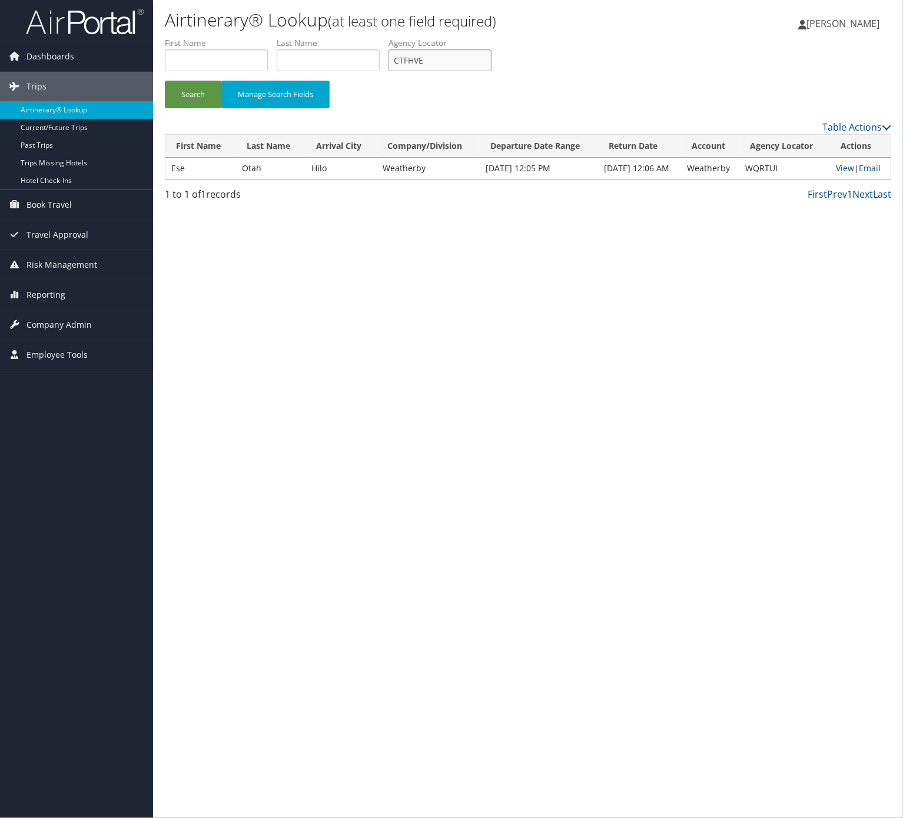
type input "CTFHVE"
drag, startPoint x: 546, startPoint y: 758, endPoint x: 514, endPoint y: 825, distance: 73.9
drag, startPoint x: 514, startPoint y: 825, endPoint x: 198, endPoint y: 95, distance: 795.4
click at [202, 88] on button "Search" at bounding box center [193, 95] width 56 height 28
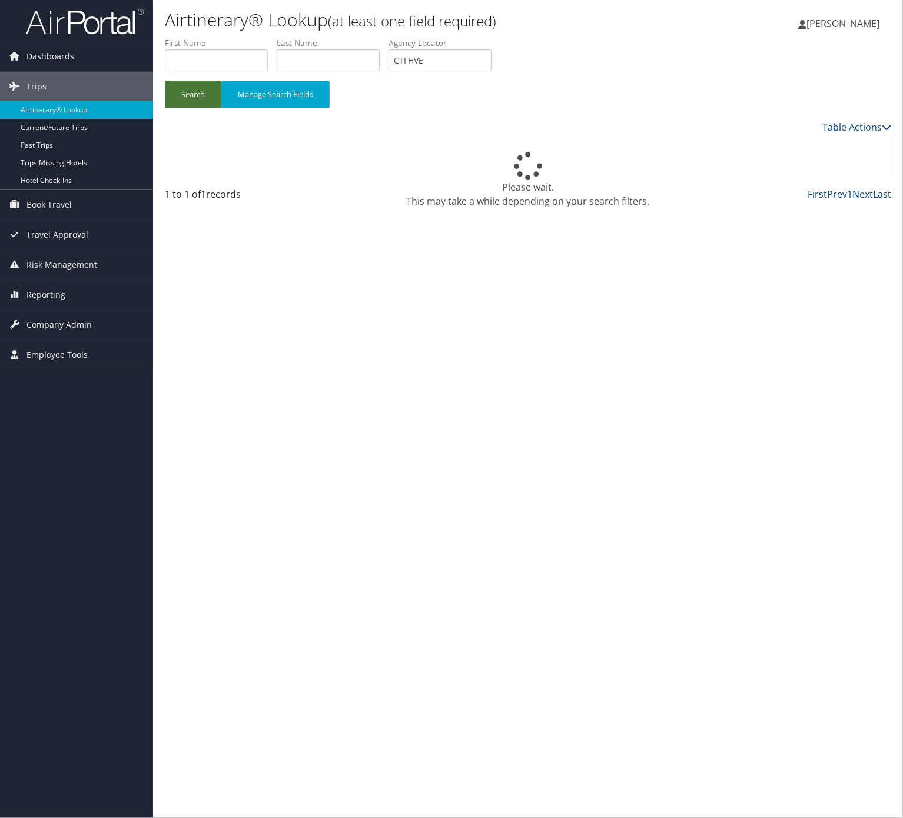
click at [197, 101] on button "Search" at bounding box center [193, 95] width 56 height 28
